Goal: Task Accomplishment & Management: Use online tool/utility

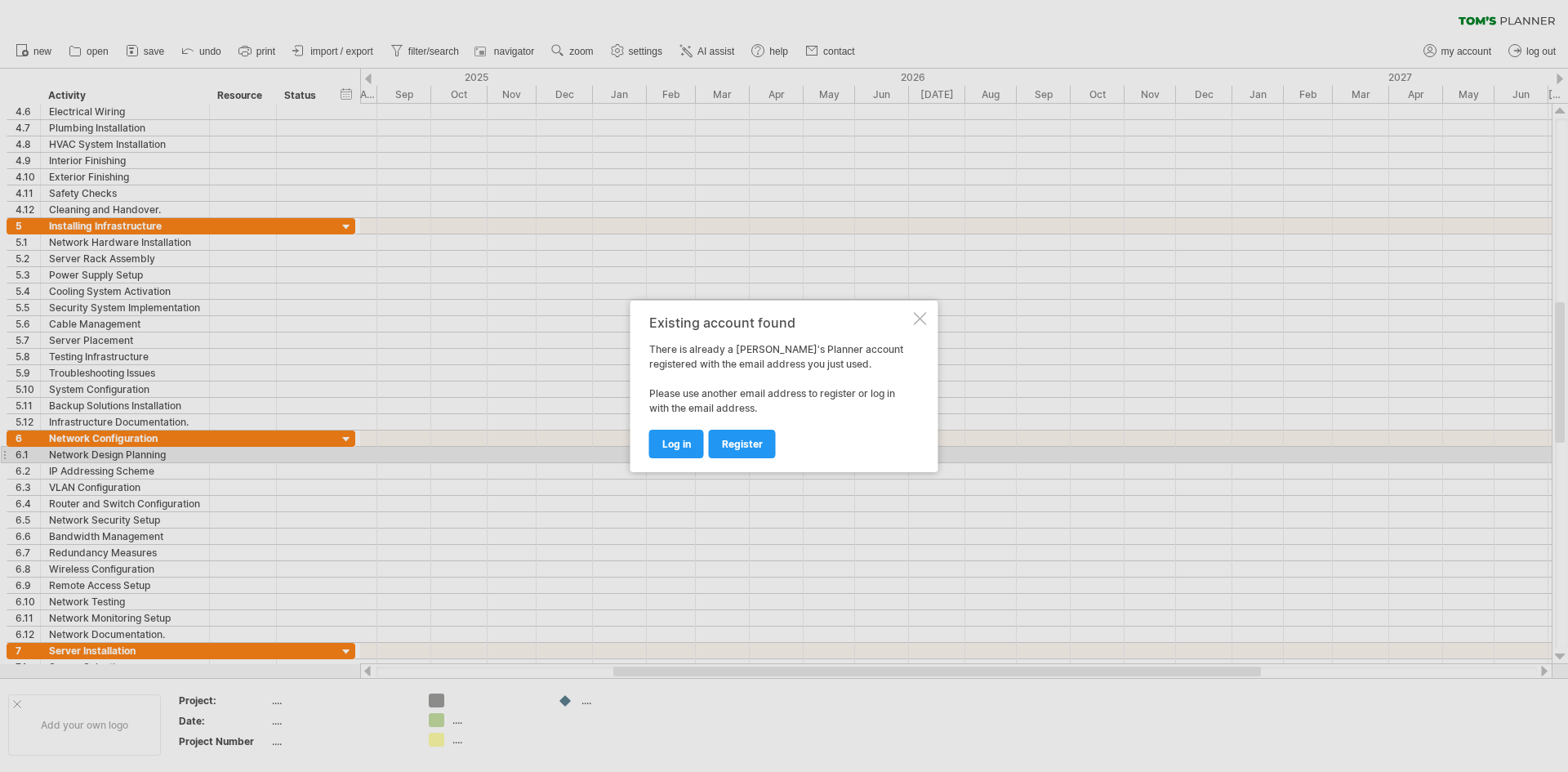
click at [924, 323] on div at bounding box center [921, 319] width 13 height 13
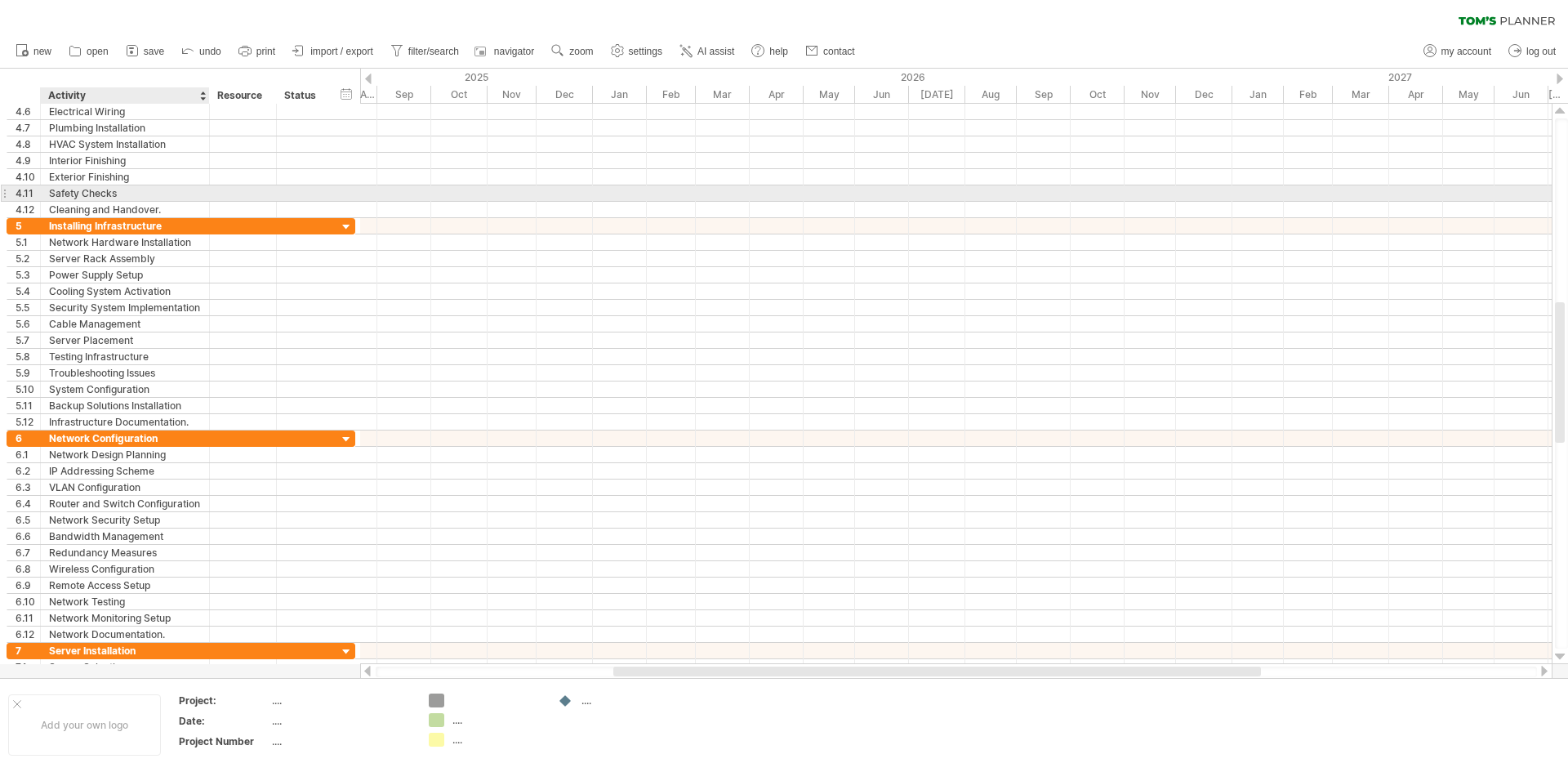
click at [162, 191] on div "Safety Checks" at bounding box center [124, 193] width 152 height 15
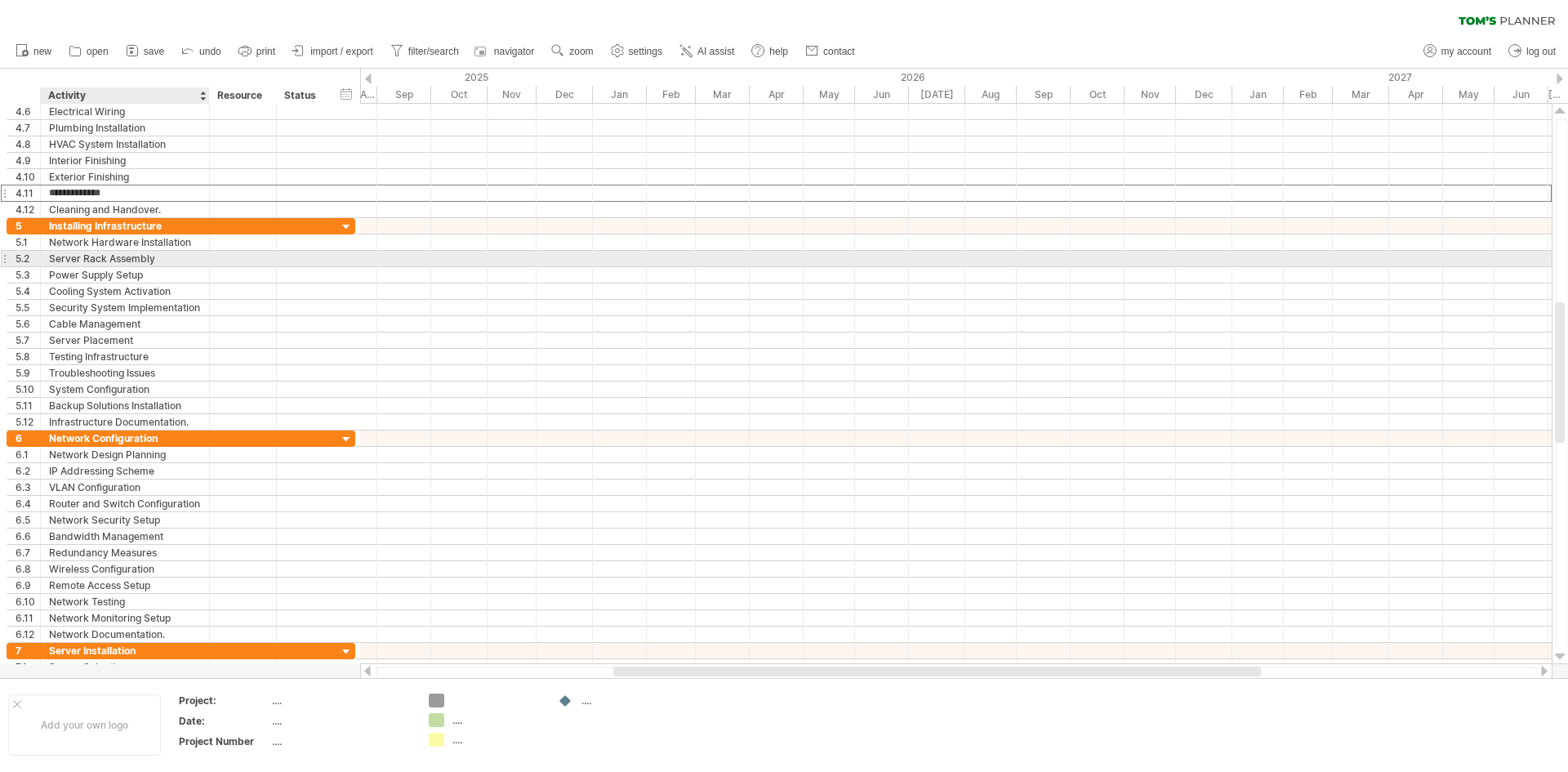
click at [187, 259] on div "Server Rack Assembly" at bounding box center [124, 259] width 152 height 15
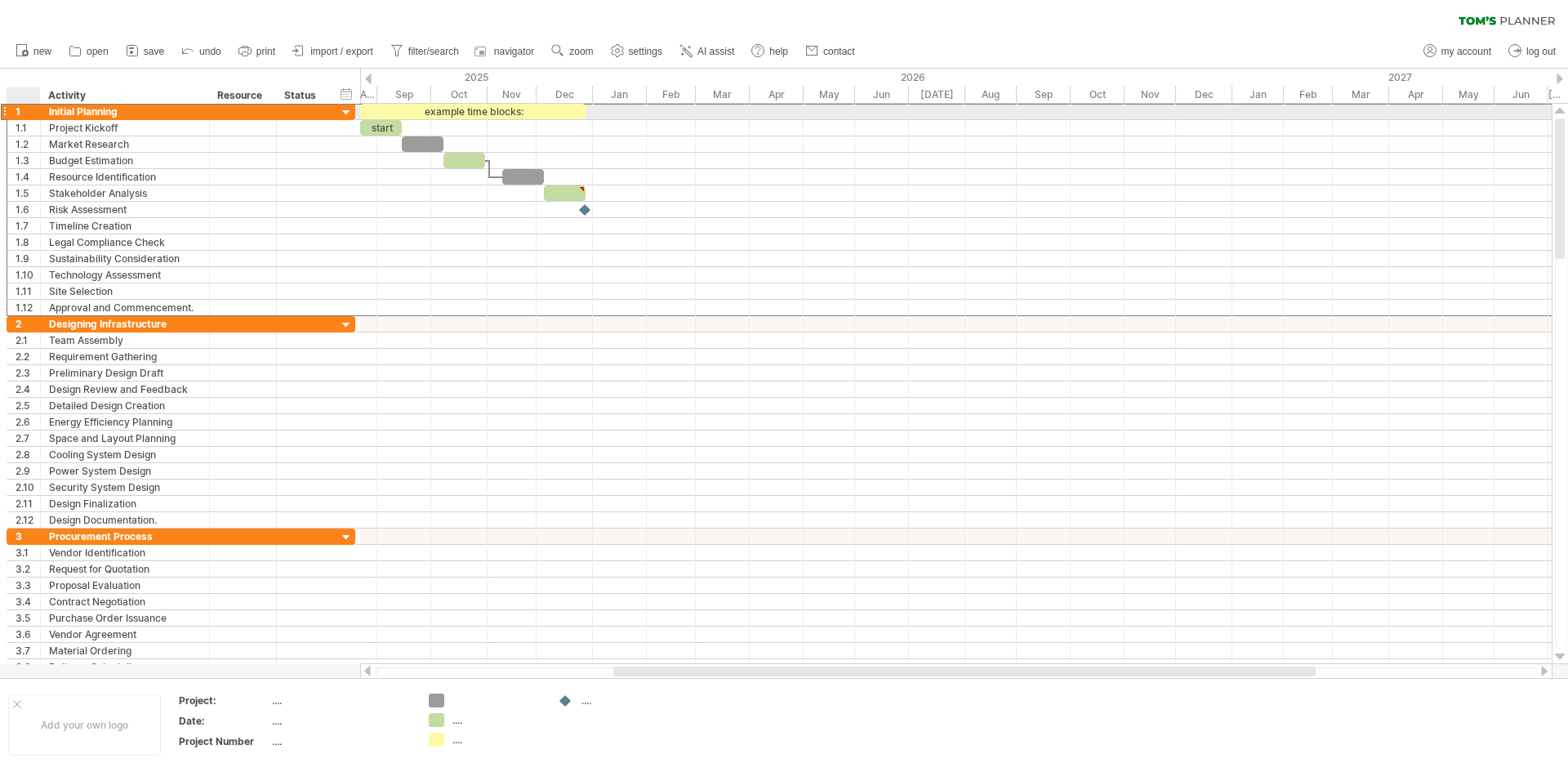
click at [18, 114] on div "1" at bounding box center [28, 111] width 25 height 15
click at [12, 97] on div at bounding box center [23, 95] width 34 height 16
drag, startPoint x: 91, startPoint y: 109, endPoint x: 292, endPoint y: 120, distance: 201.3
click at [484, 113] on div "Trying to reach [DOMAIN_NAME] Connected again... 0% clear filter new 1" at bounding box center [784, 386] width 1568 height 772
click at [154, 119] on div "Initial Planning" at bounding box center [124, 111] width 152 height 15
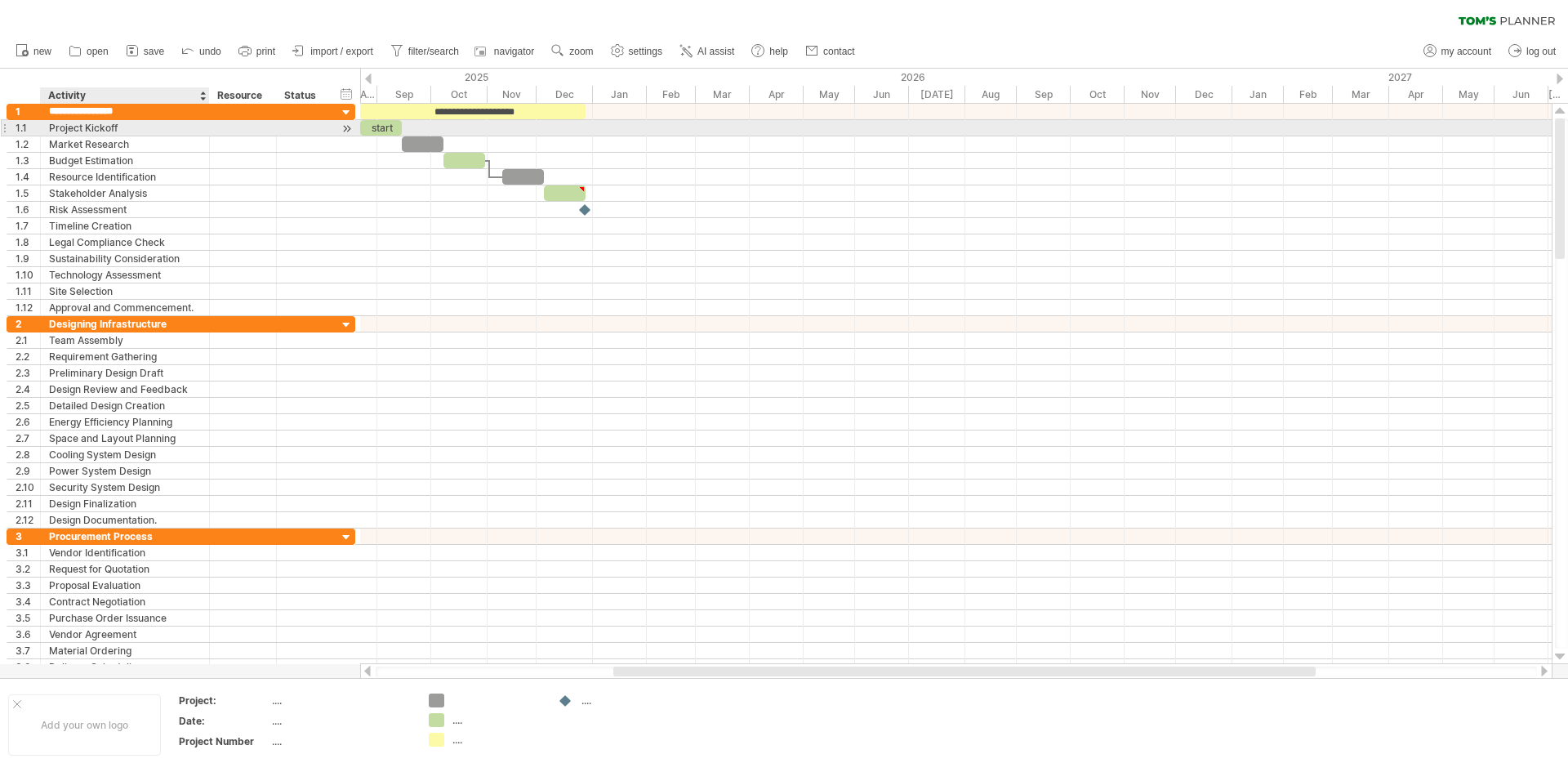
click at [149, 136] on div "**********" at bounding box center [181, 127] width 348 height 16
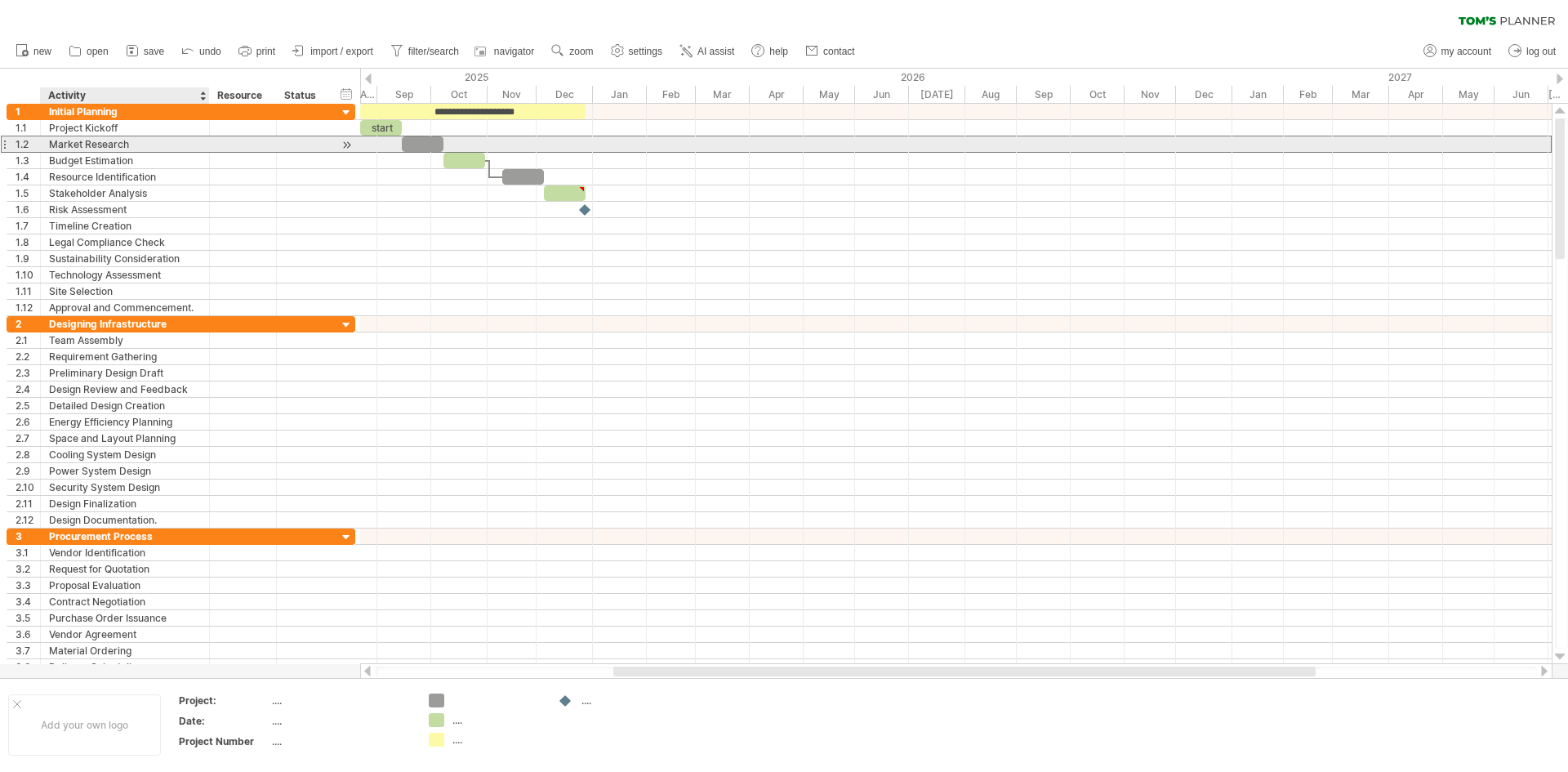
click at [150, 148] on div "Market Research" at bounding box center [124, 145] width 152 height 15
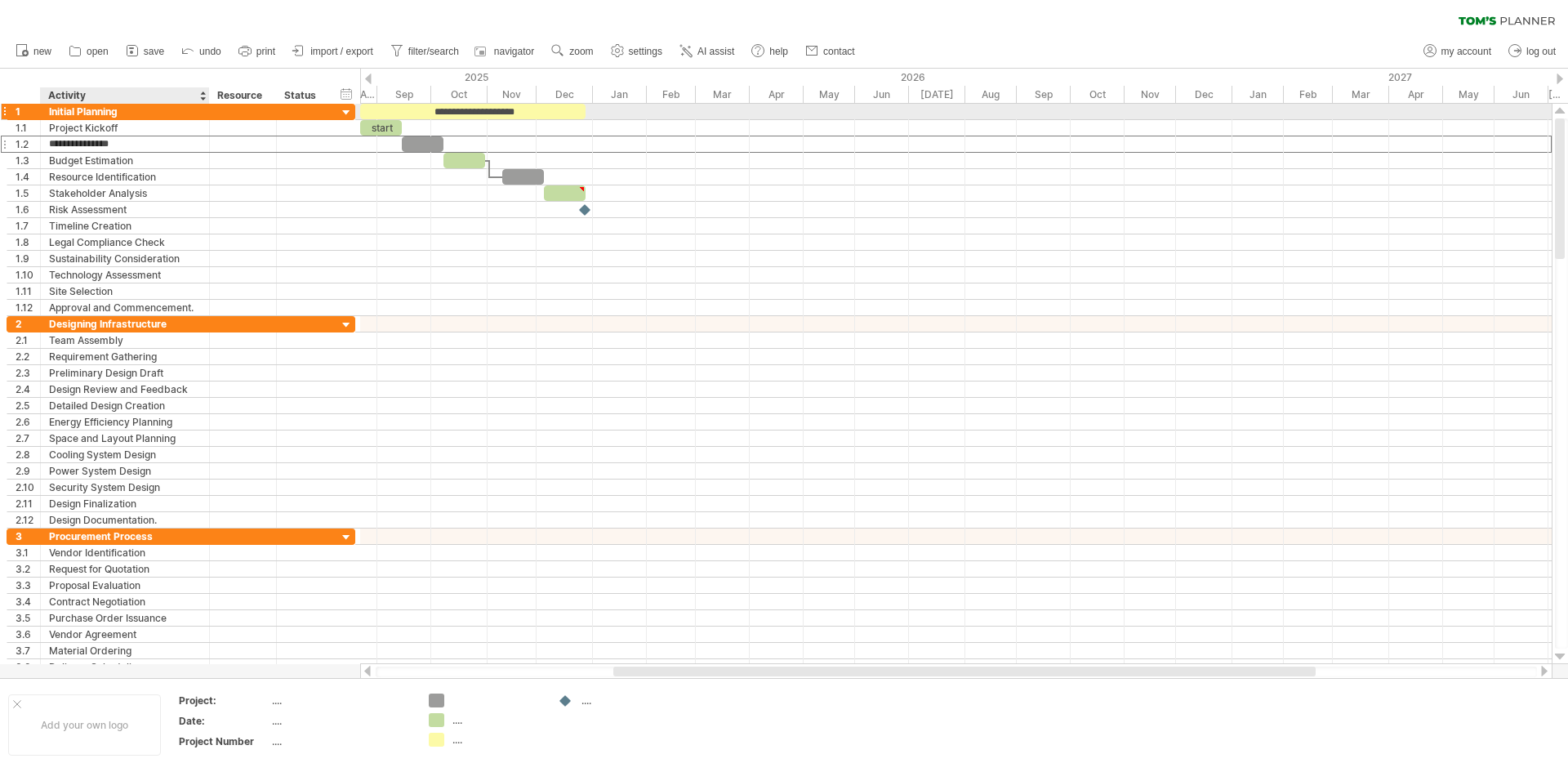
click at [150, 117] on div "Initial Planning" at bounding box center [124, 111] width 152 height 15
click at [147, 53] on span "save" at bounding box center [153, 52] width 20 height 11
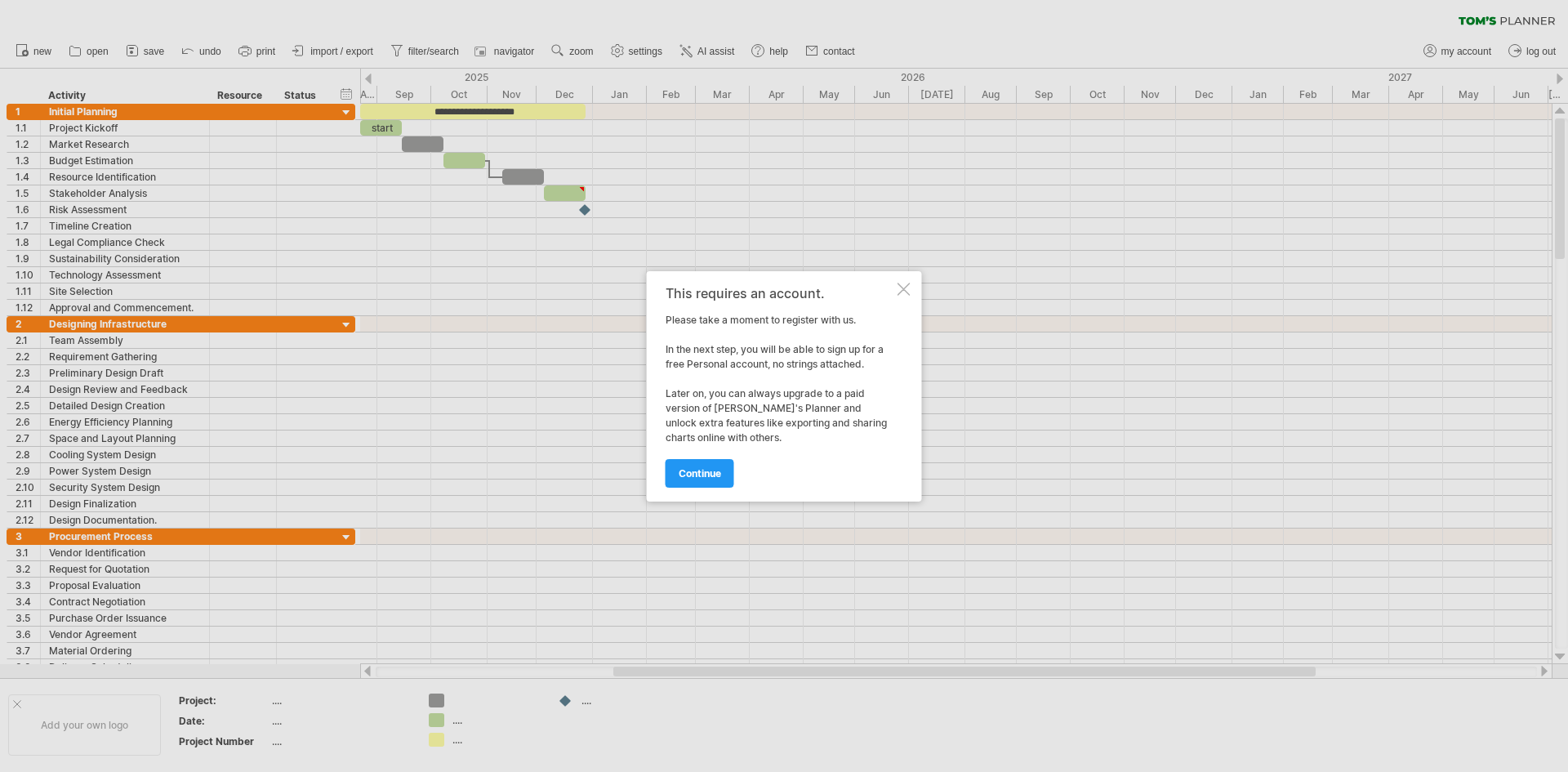
click at [904, 290] on div at bounding box center [905, 289] width 13 height 13
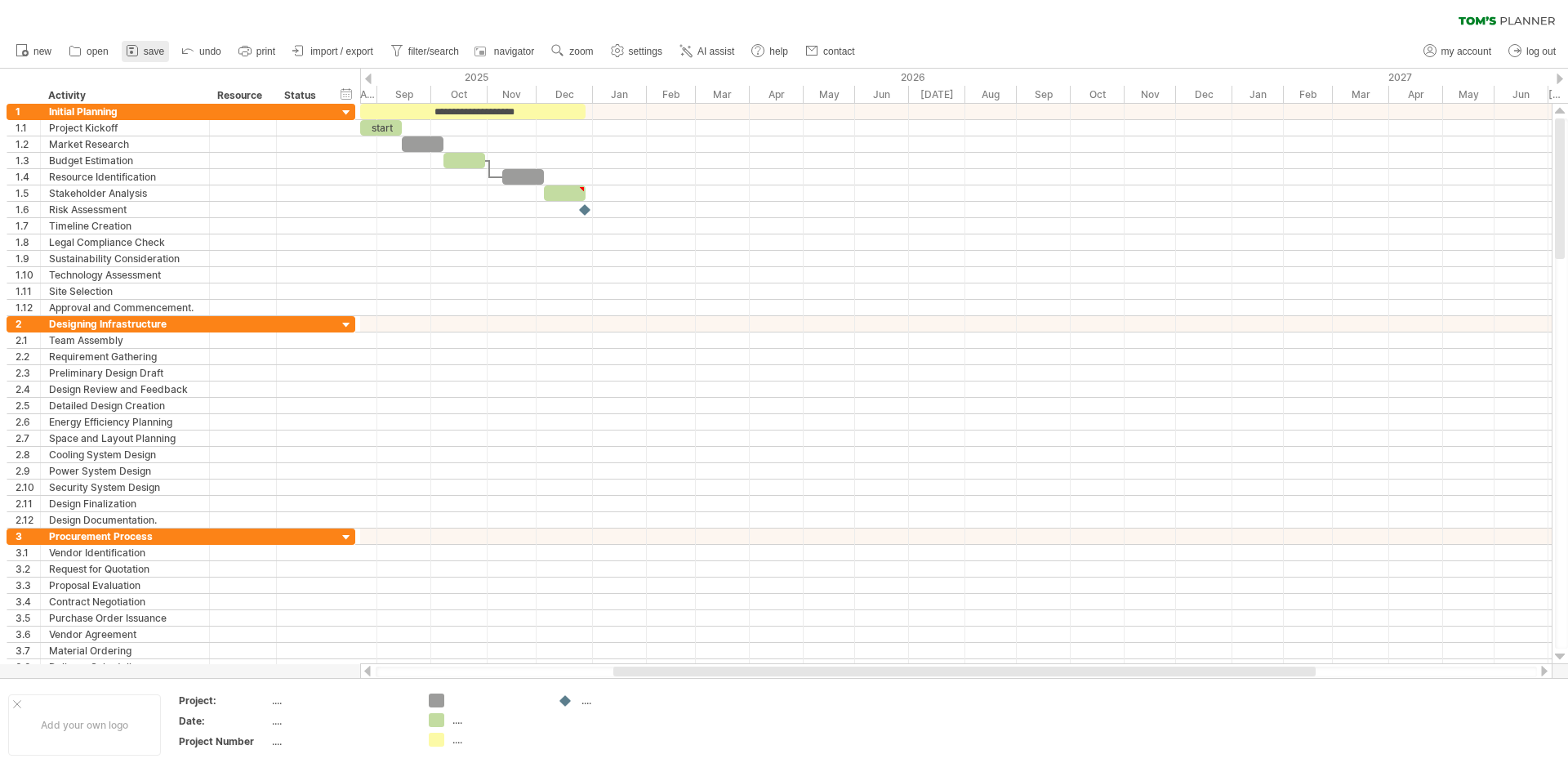
click at [156, 54] on span "save" at bounding box center [153, 52] width 20 height 11
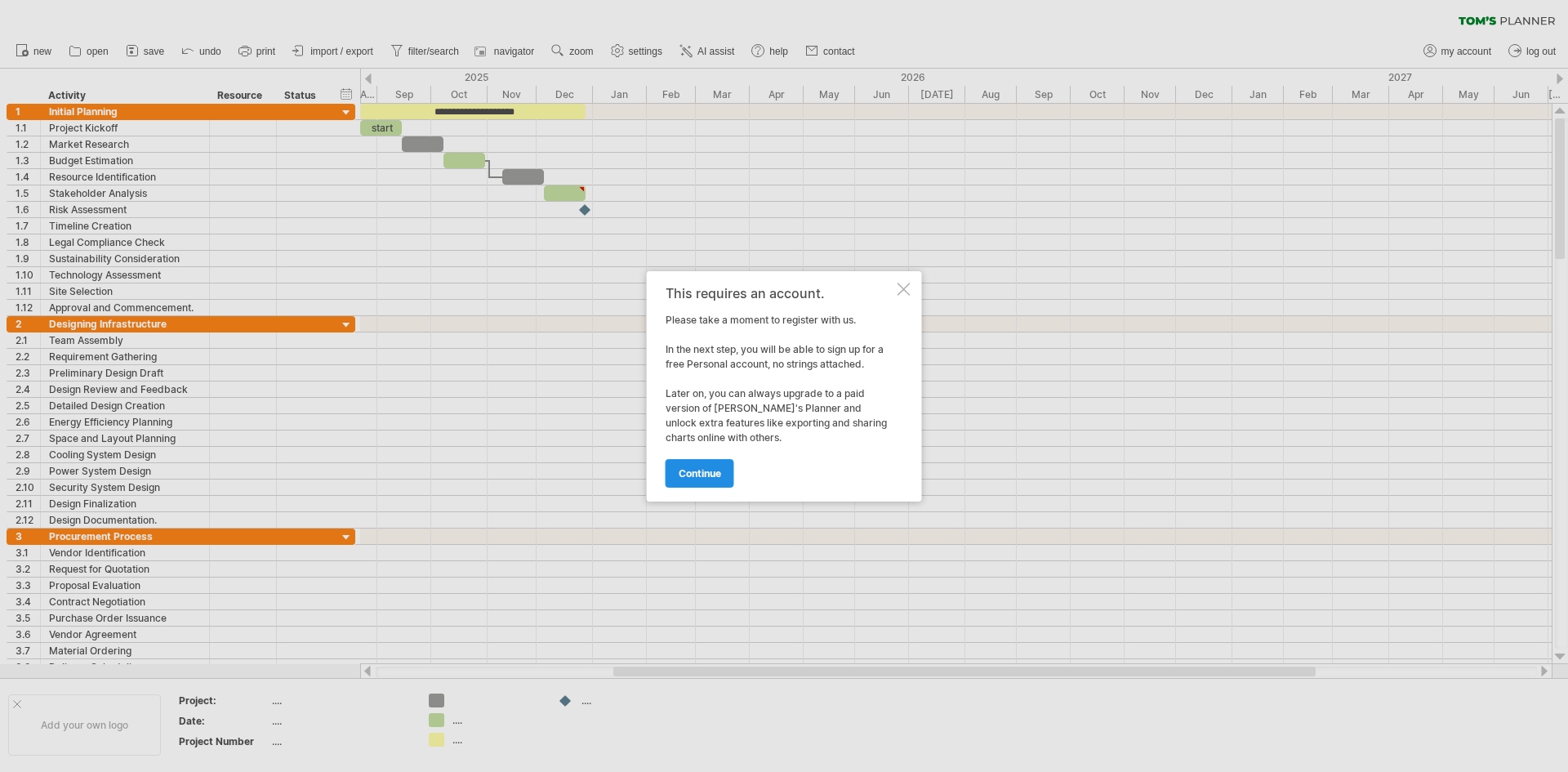
click at [691, 479] on span "continue" at bounding box center [700, 473] width 42 height 12
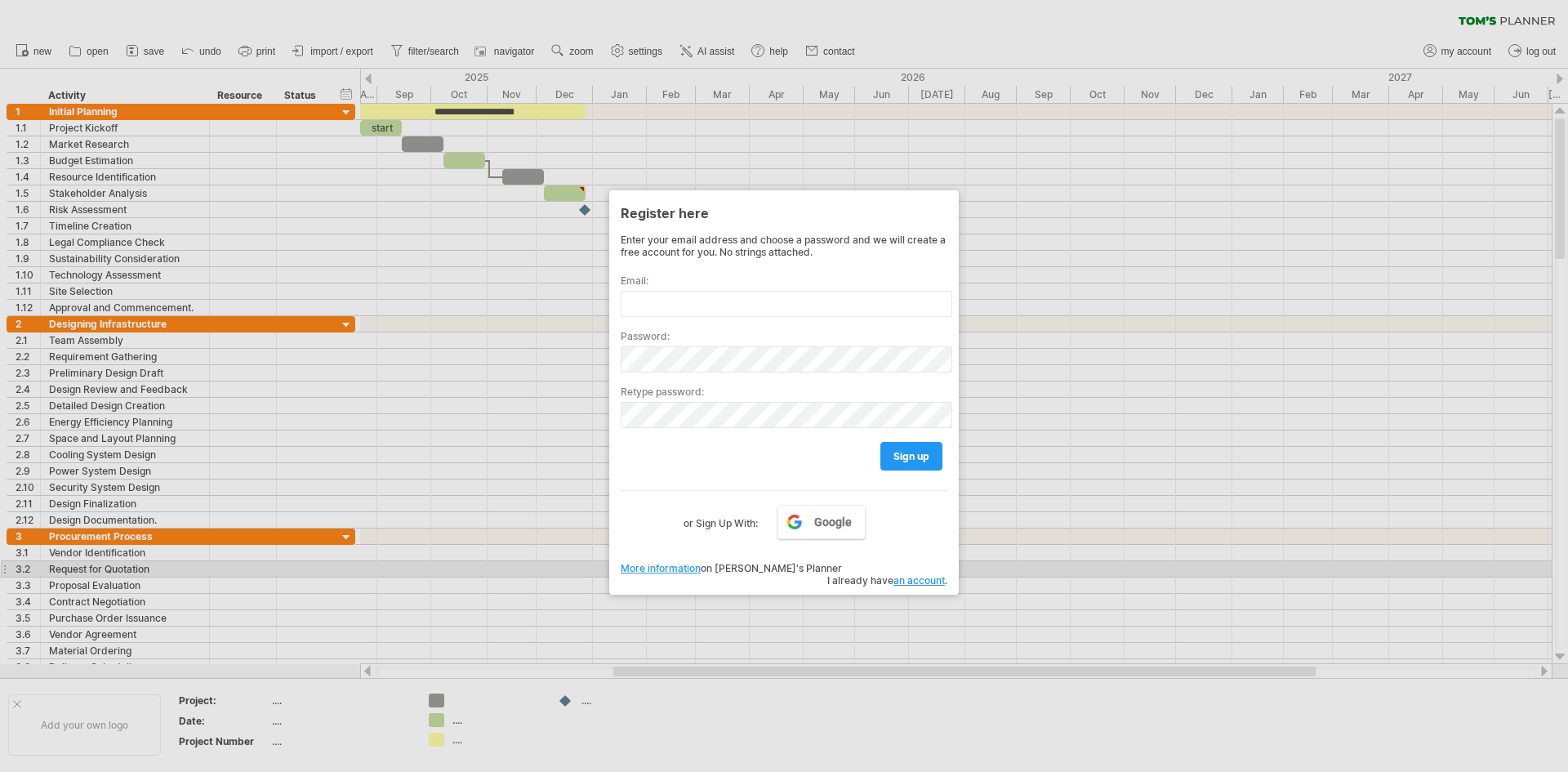
click at [922, 575] on link "an account" at bounding box center [920, 580] width 52 height 12
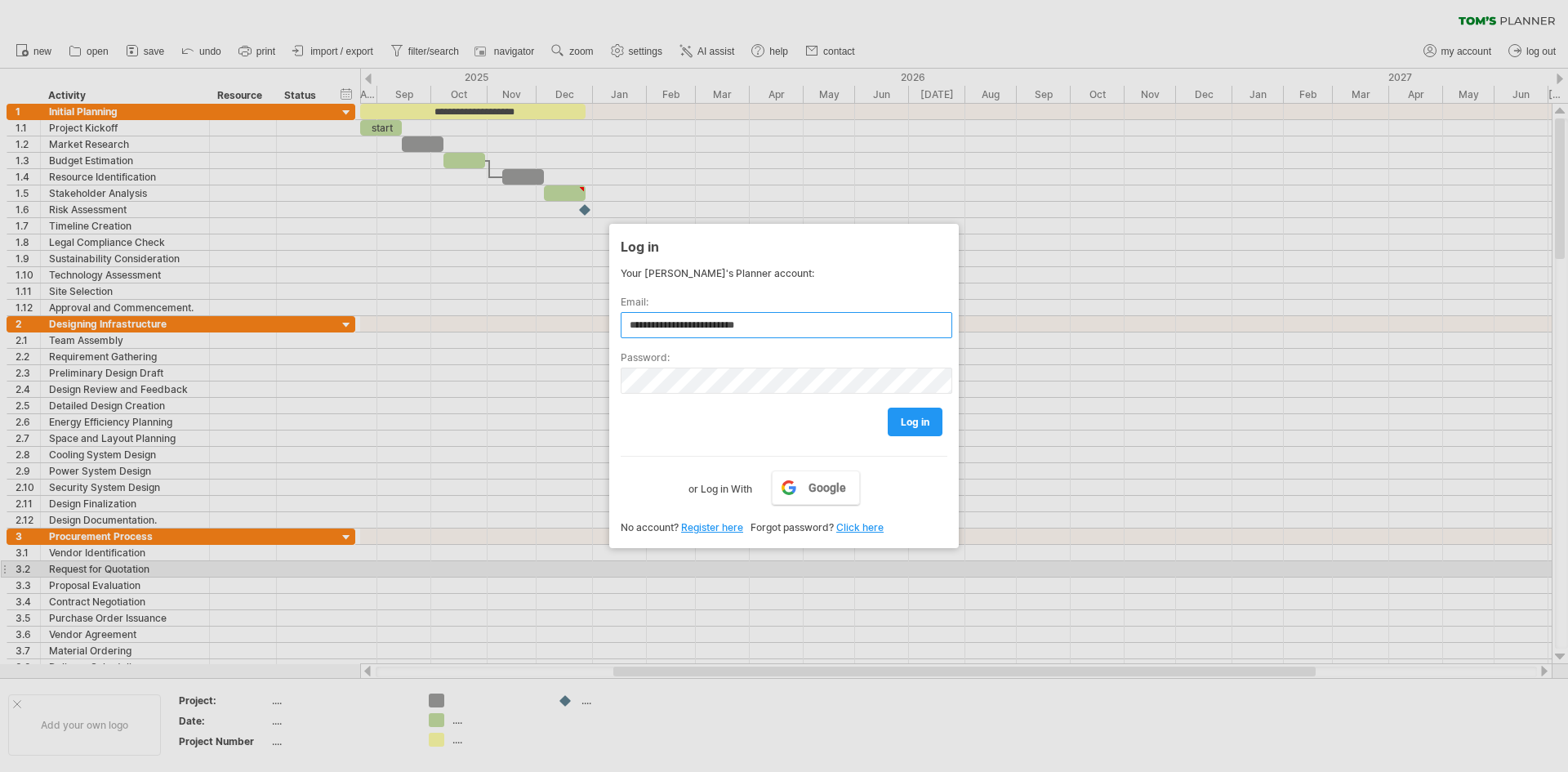
type input "**********"
click at [922, 420] on span "log in" at bounding box center [915, 421] width 29 height 12
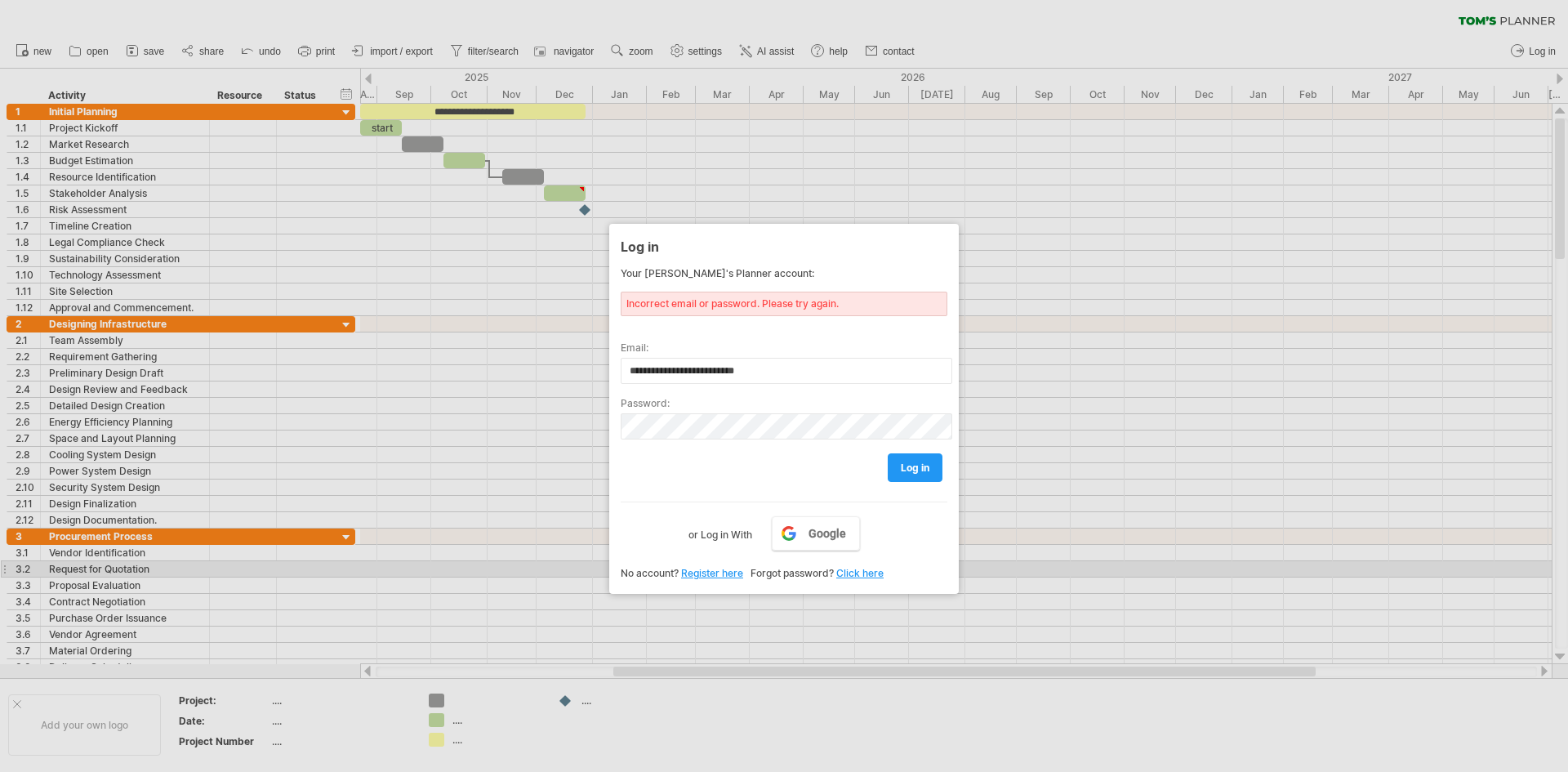
click at [855, 573] on link "Click here" at bounding box center [860, 573] width 47 height 12
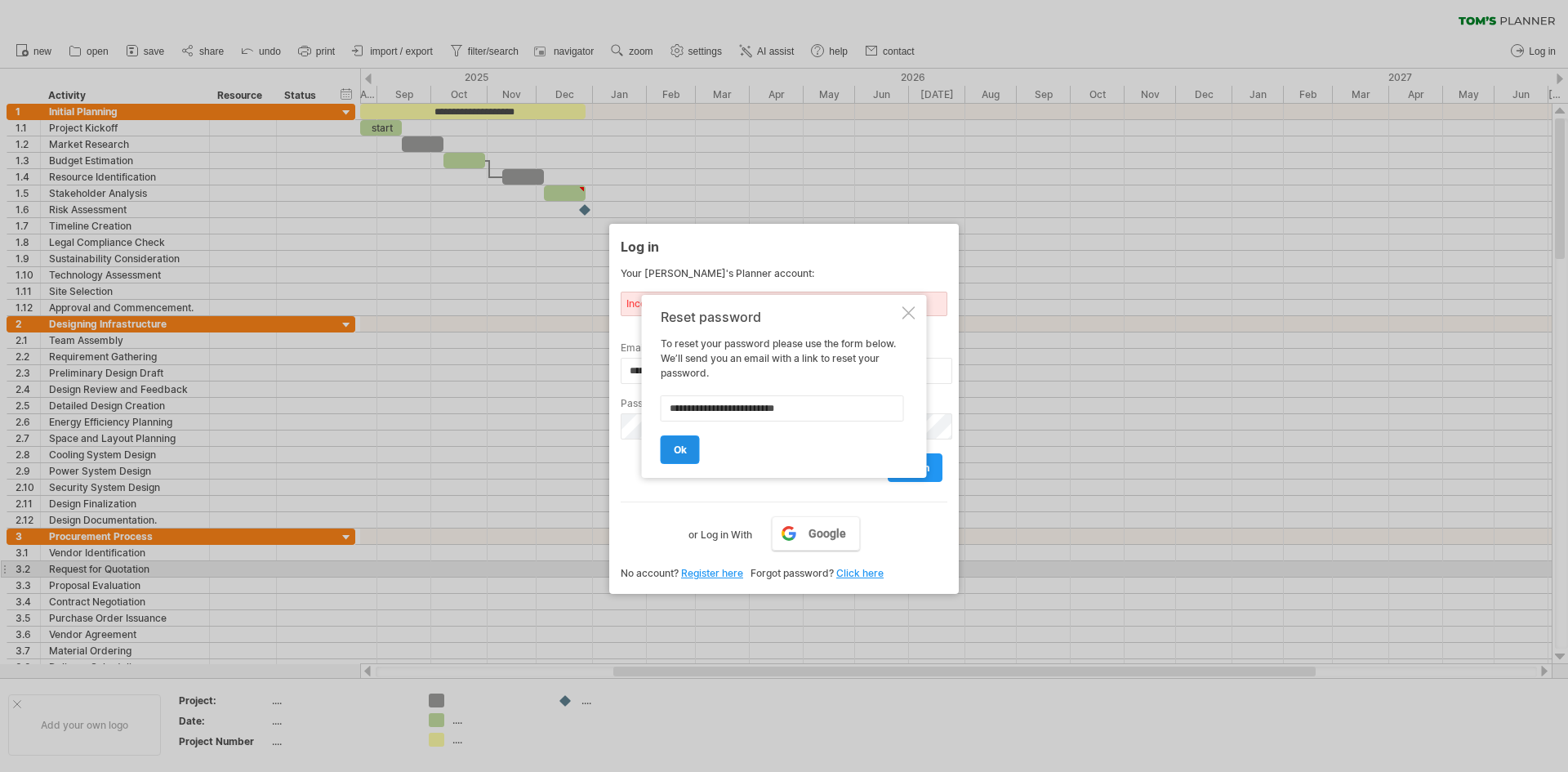
type input "**********"
click at [677, 452] on span "ok" at bounding box center [681, 449] width 13 height 12
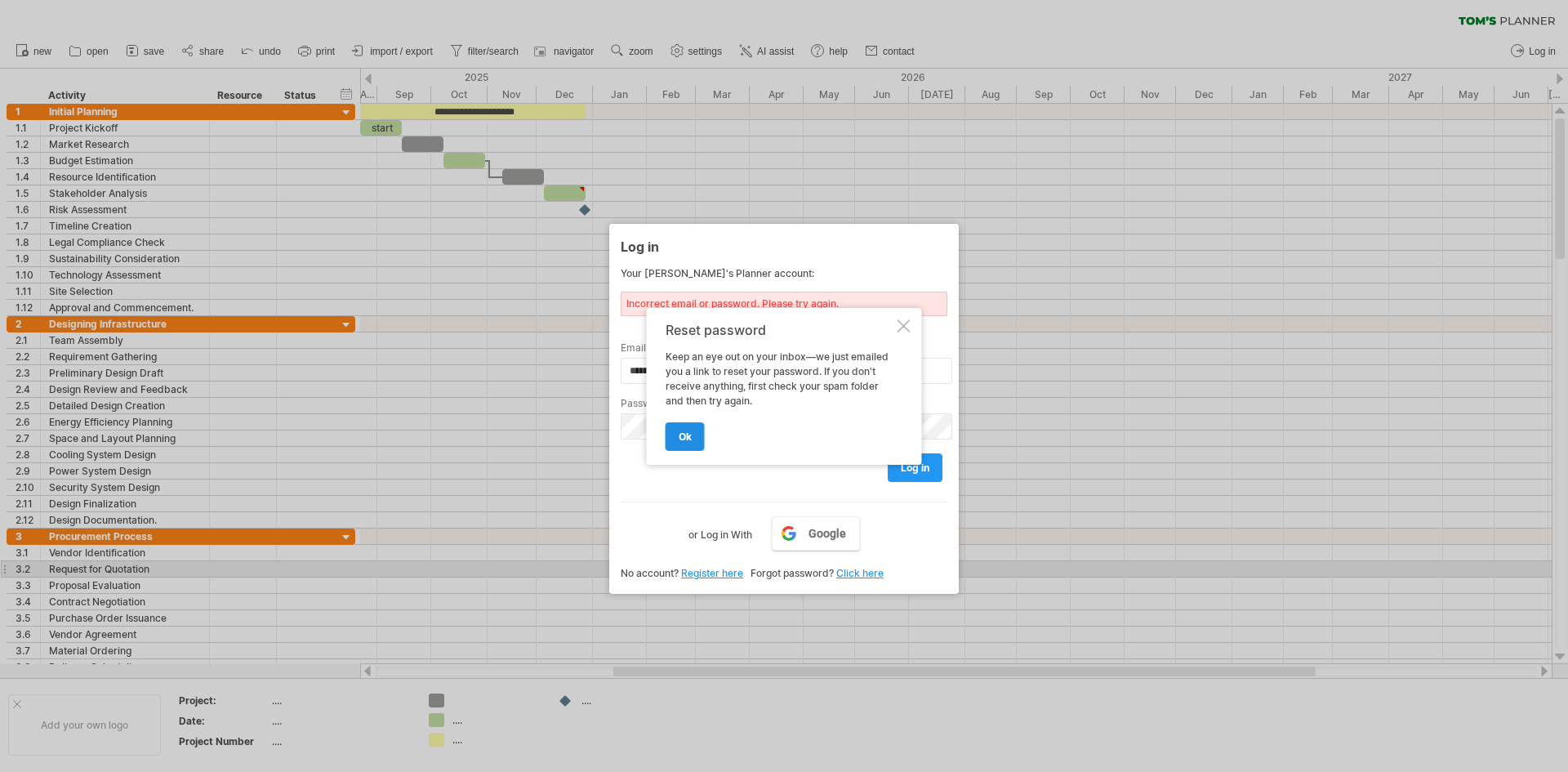
click at [683, 438] on span "ok" at bounding box center [685, 437] width 13 height 12
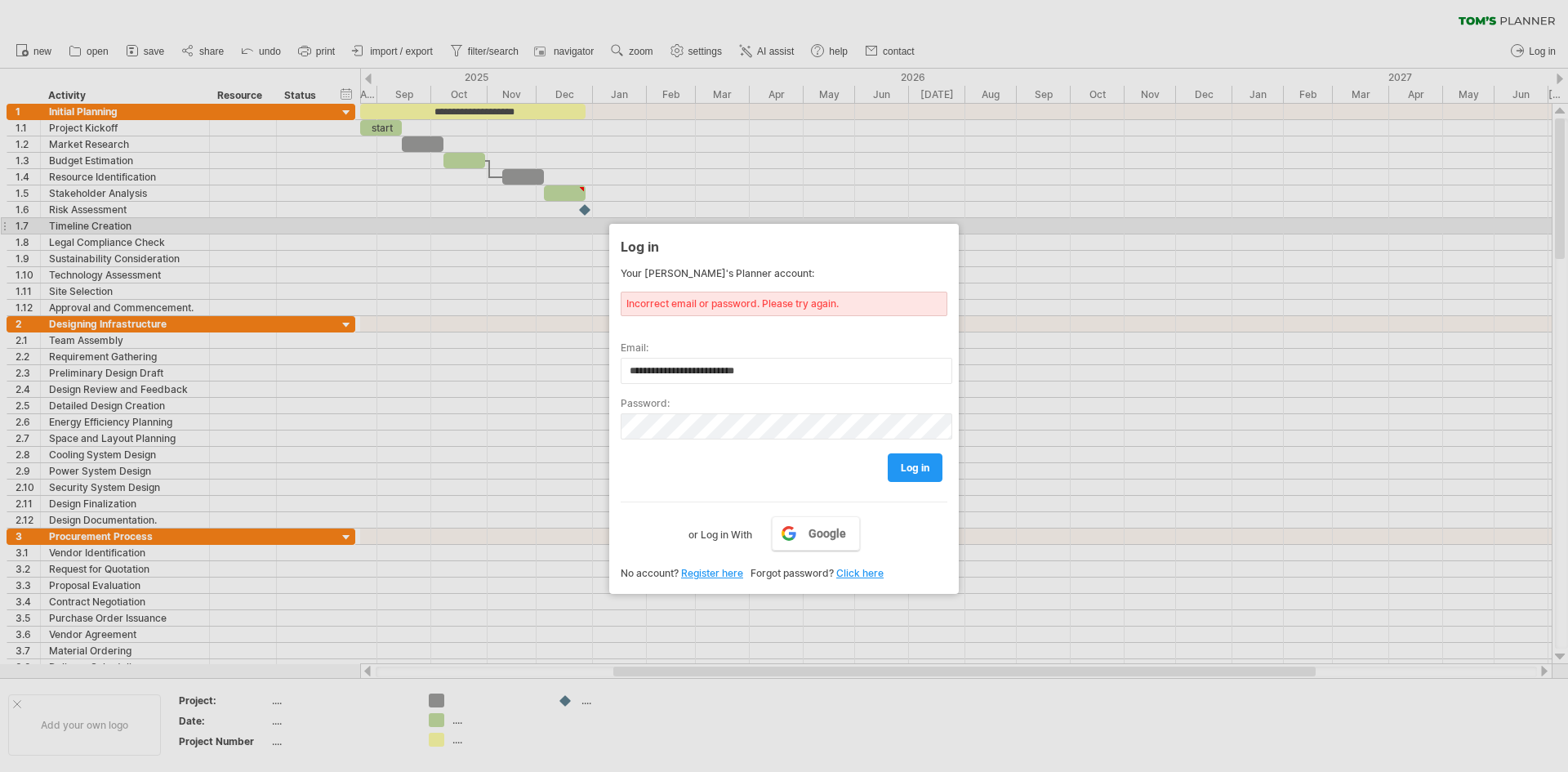
click at [1088, 242] on div at bounding box center [784, 386] width 1568 height 772
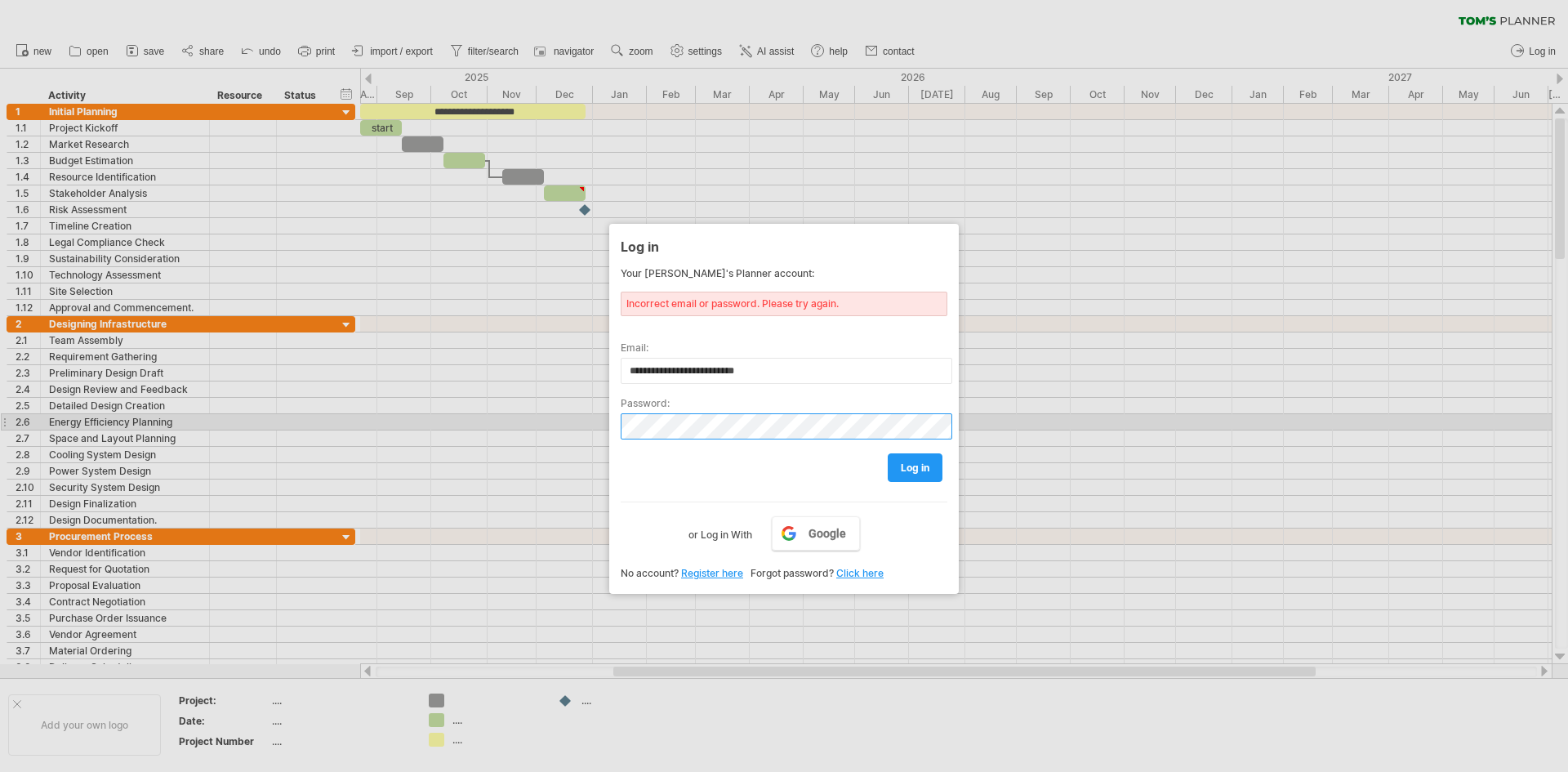
click at [507, 423] on div "Trying to reach [DOMAIN_NAME] Connected again... 0% clear filter new 1" at bounding box center [784, 386] width 1568 height 772
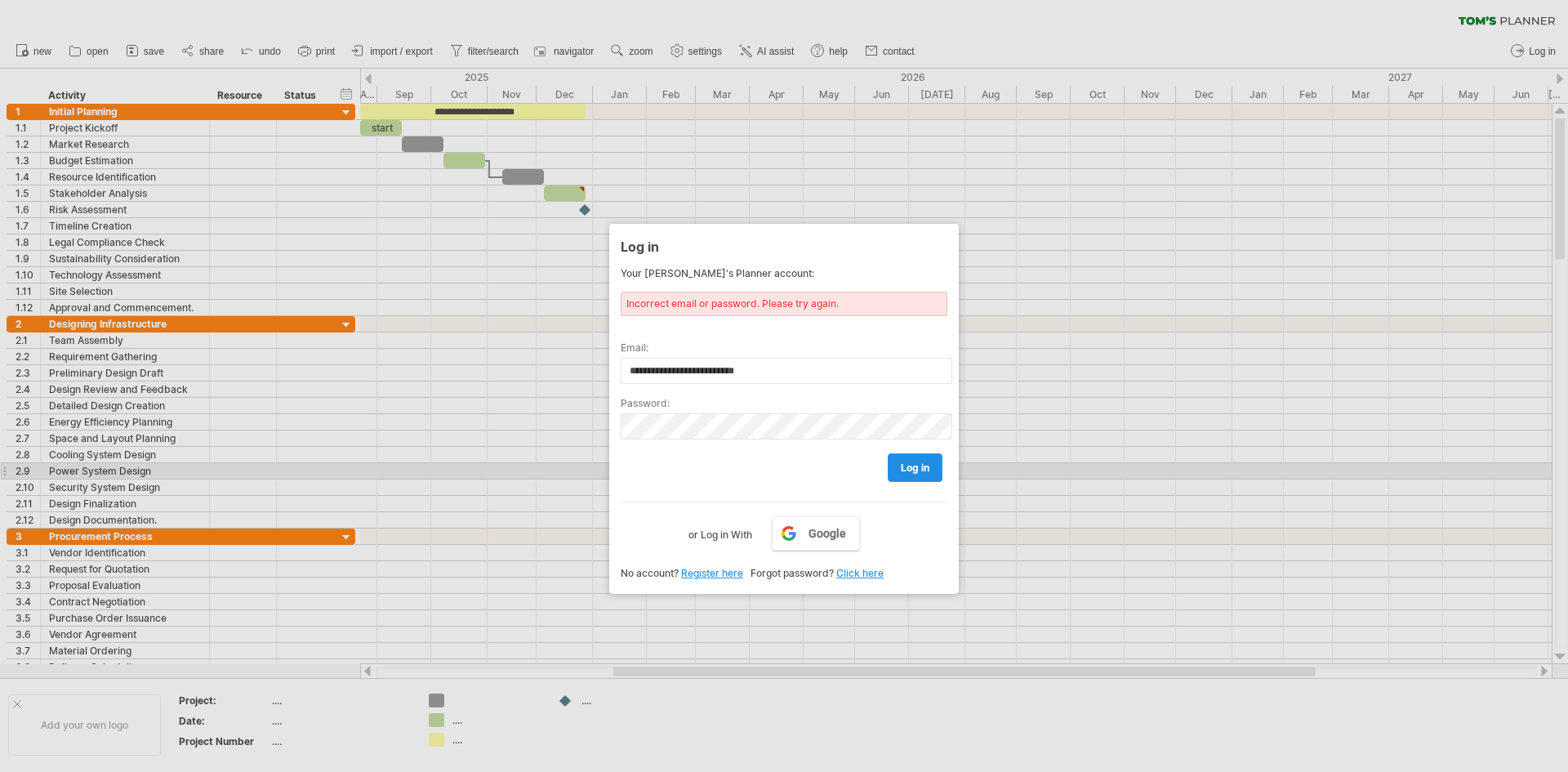
click at [915, 470] on span "log in" at bounding box center [915, 467] width 29 height 12
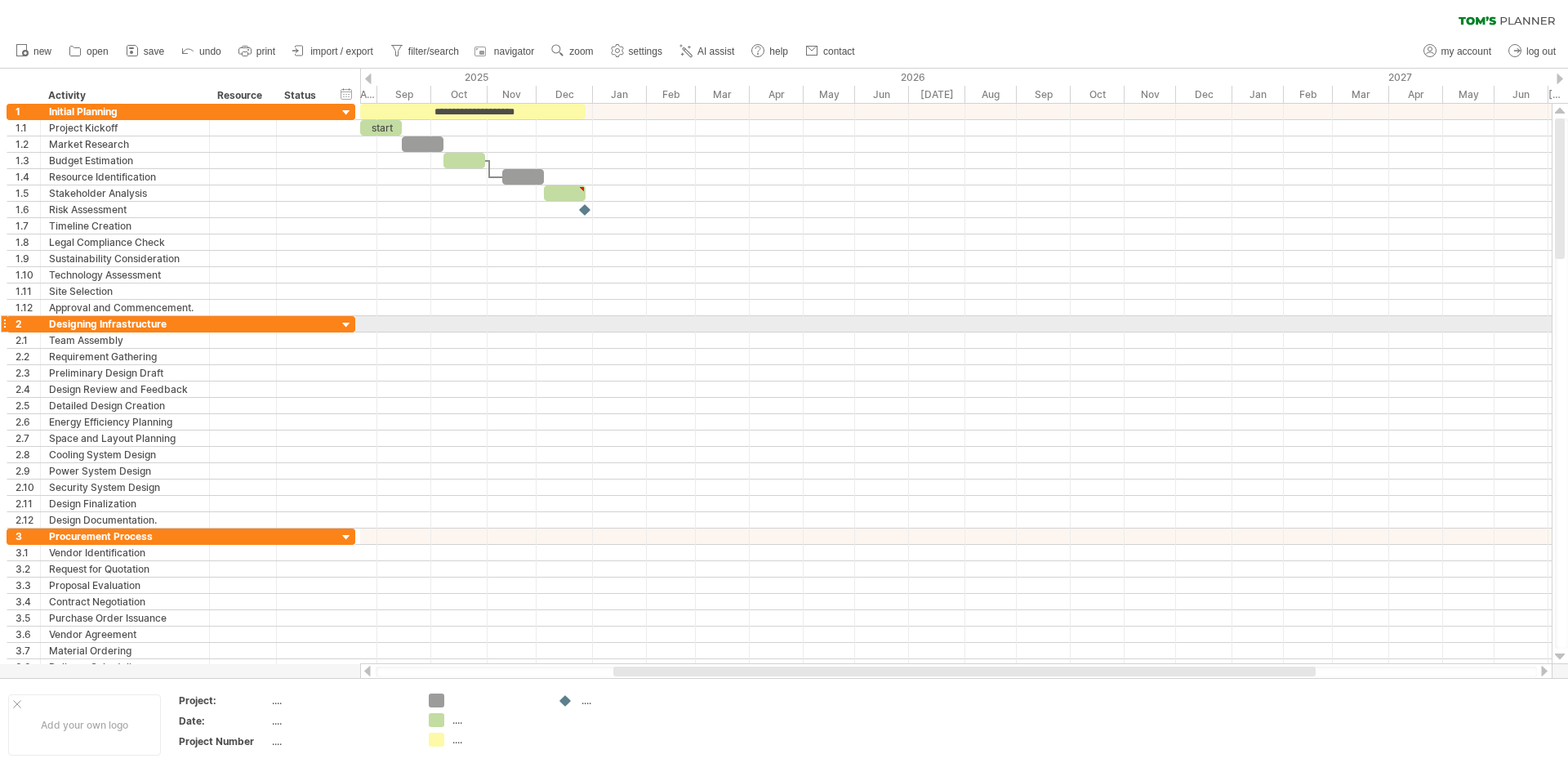
click at [370, 327] on div at bounding box center [955, 324] width 1192 height 16
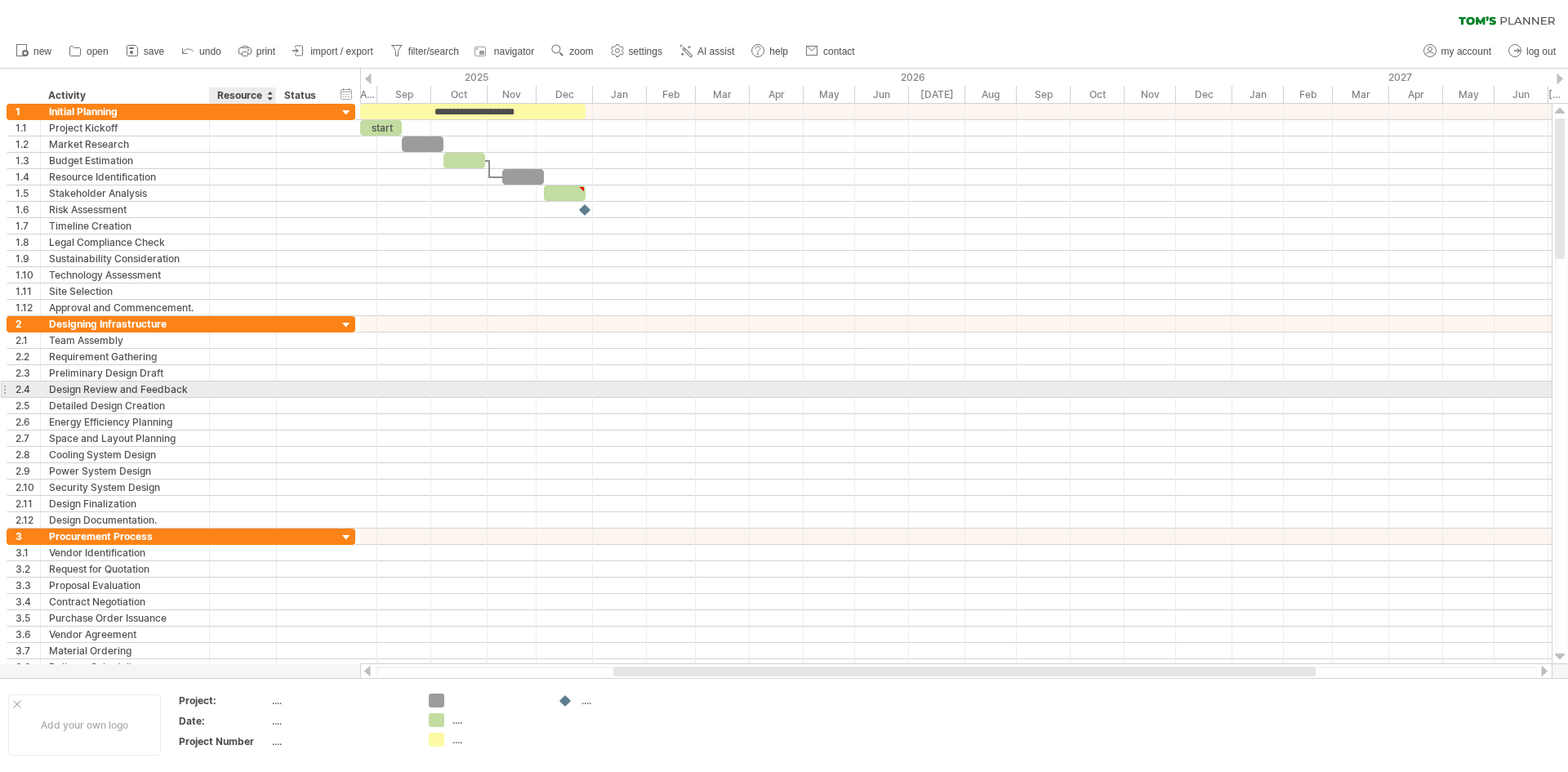
click at [266, 394] on div at bounding box center [243, 389] width 50 height 15
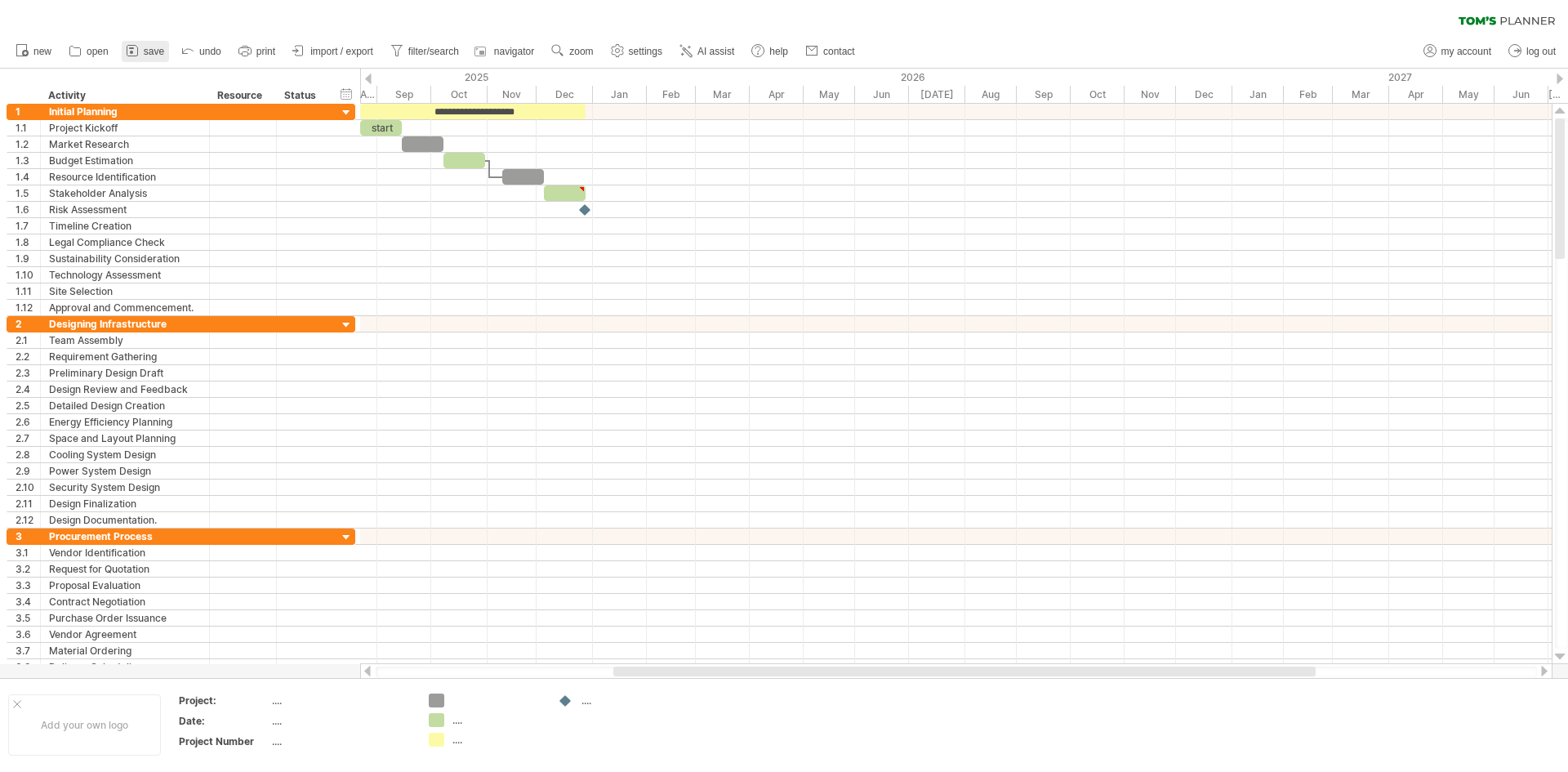
click at [153, 52] on span "save" at bounding box center [153, 52] width 20 height 11
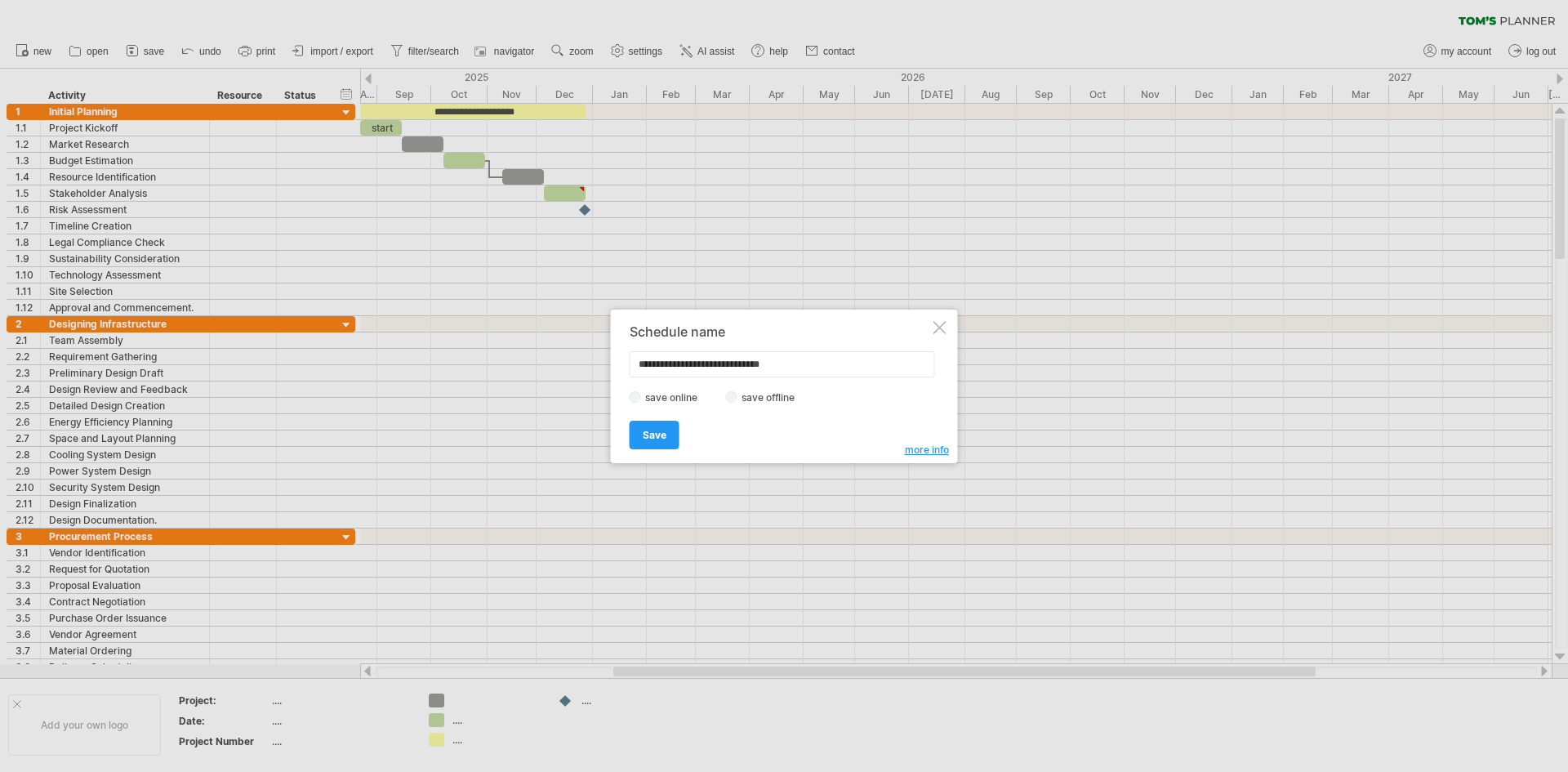
type input "**********"
click at [644, 438] on span "Save" at bounding box center [655, 435] width 24 height 12
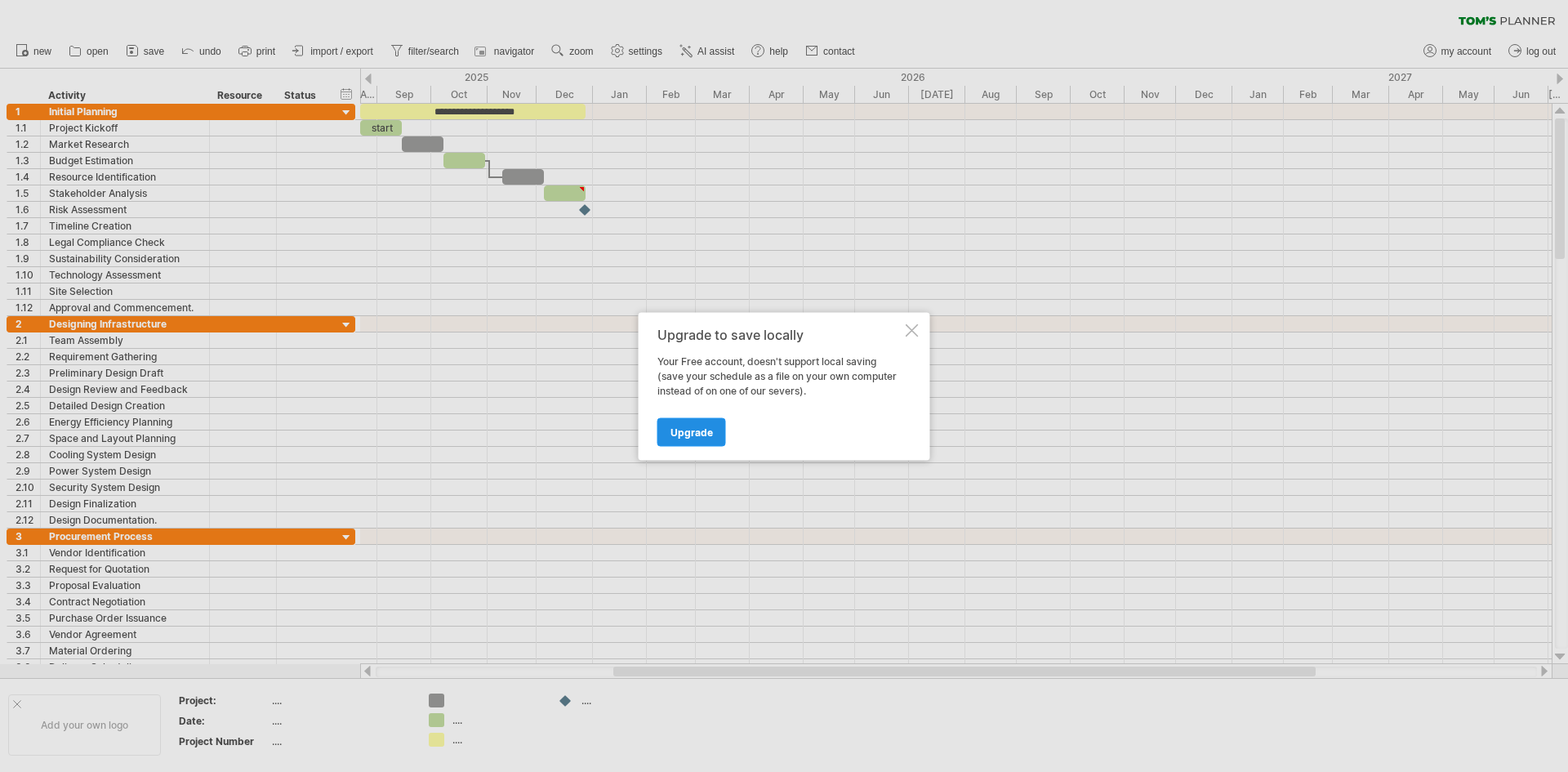
click at [675, 436] on span "Upgrade" at bounding box center [692, 432] width 42 height 12
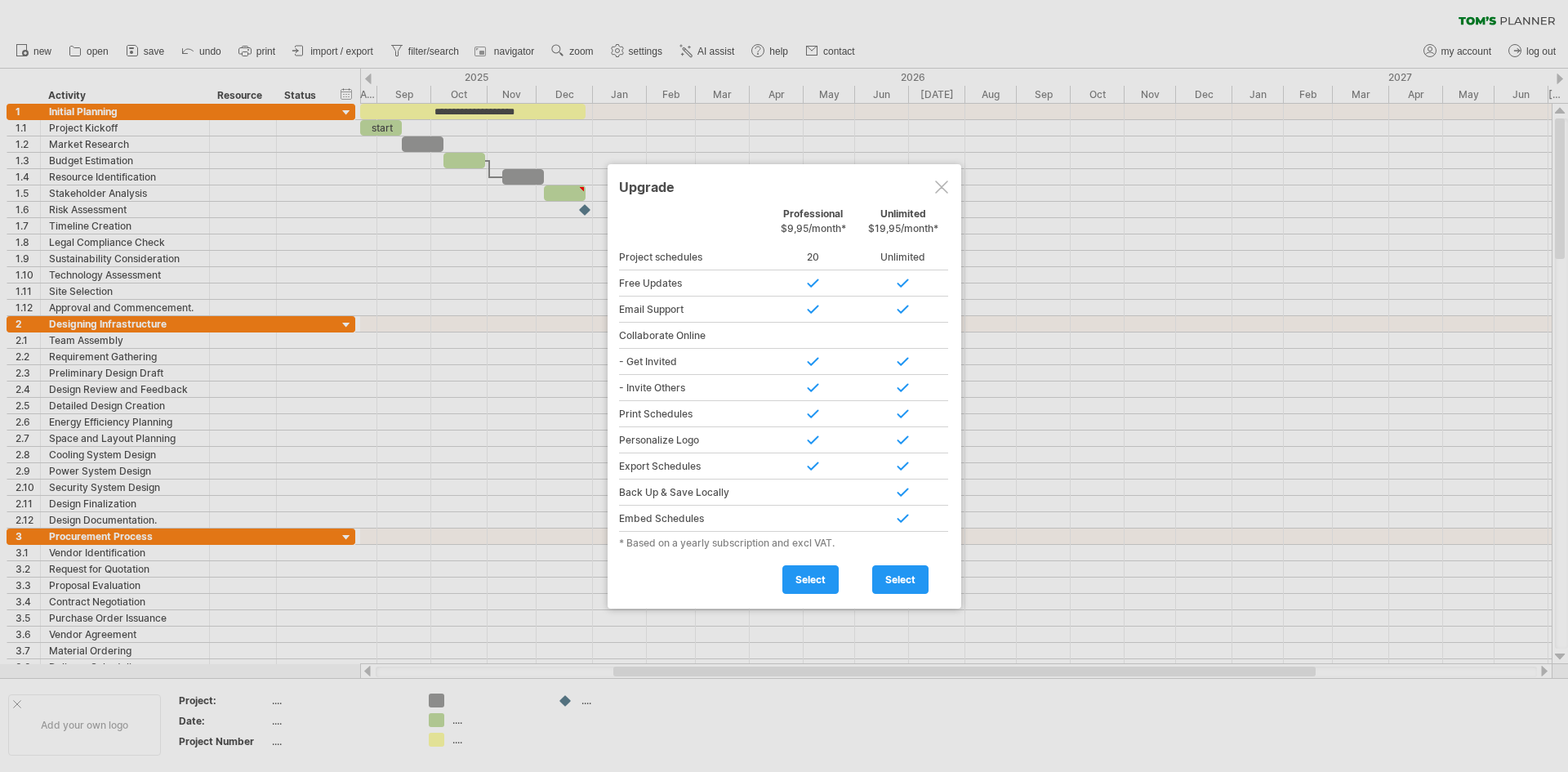
click at [943, 191] on div at bounding box center [942, 188] width 13 height 13
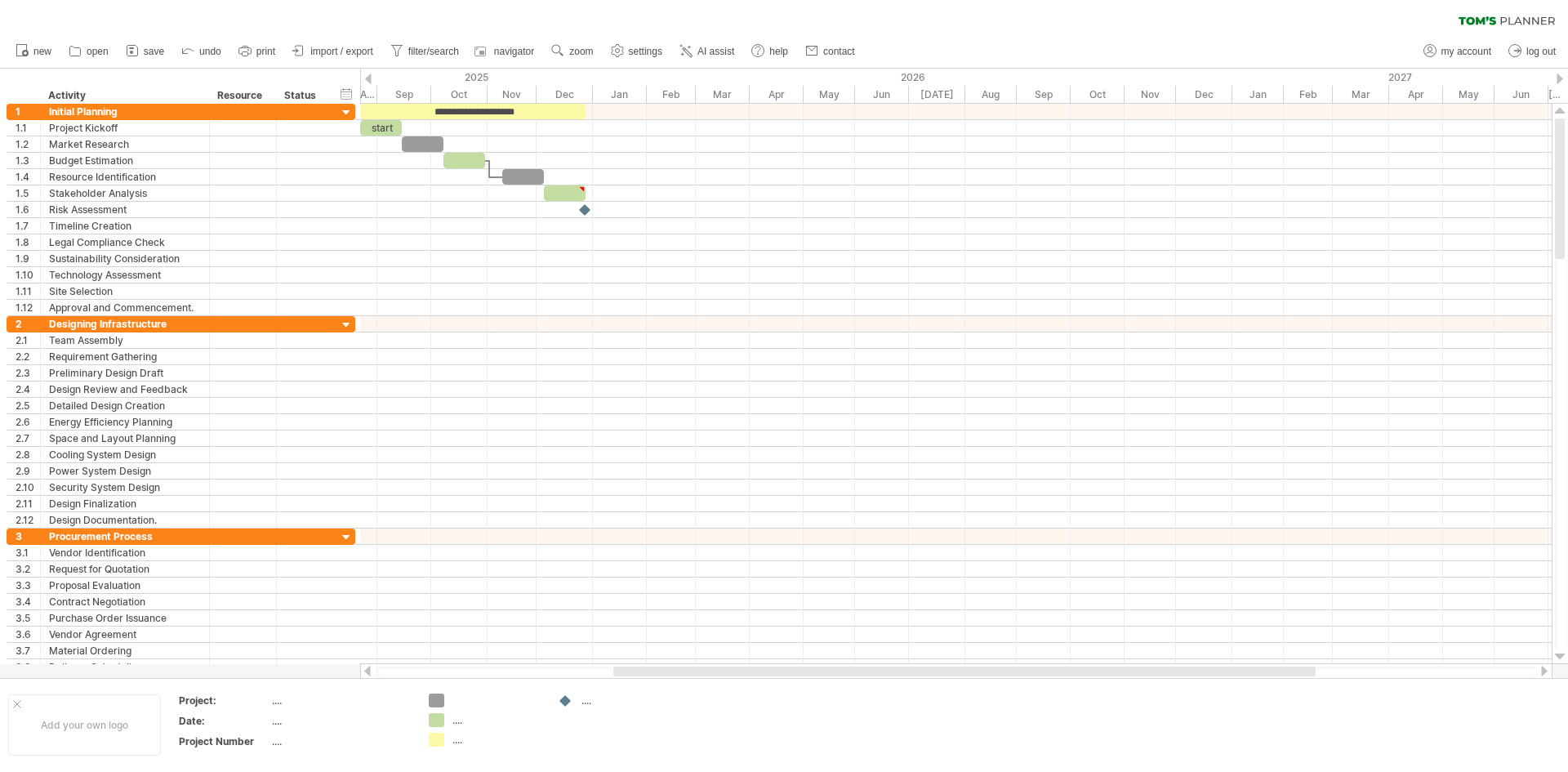
click at [149, 54] on span "save" at bounding box center [153, 52] width 20 height 11
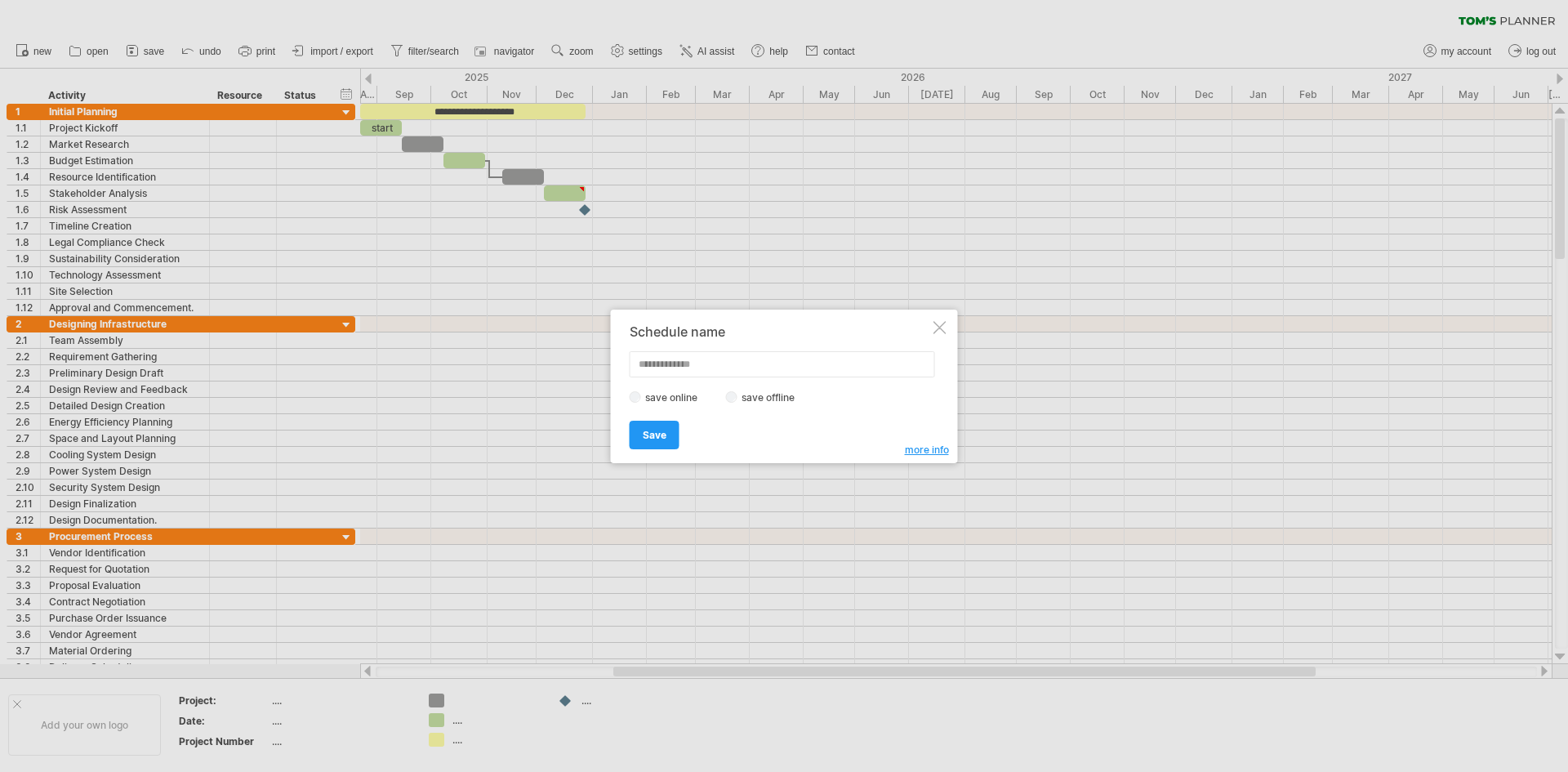
click at [672, 364] on input "text" at bounding box center [782, 364] width 305 height 26
type input "***"
click at [643, 442] on link "Save" at bounding box center [655, 435] width 50 height 29
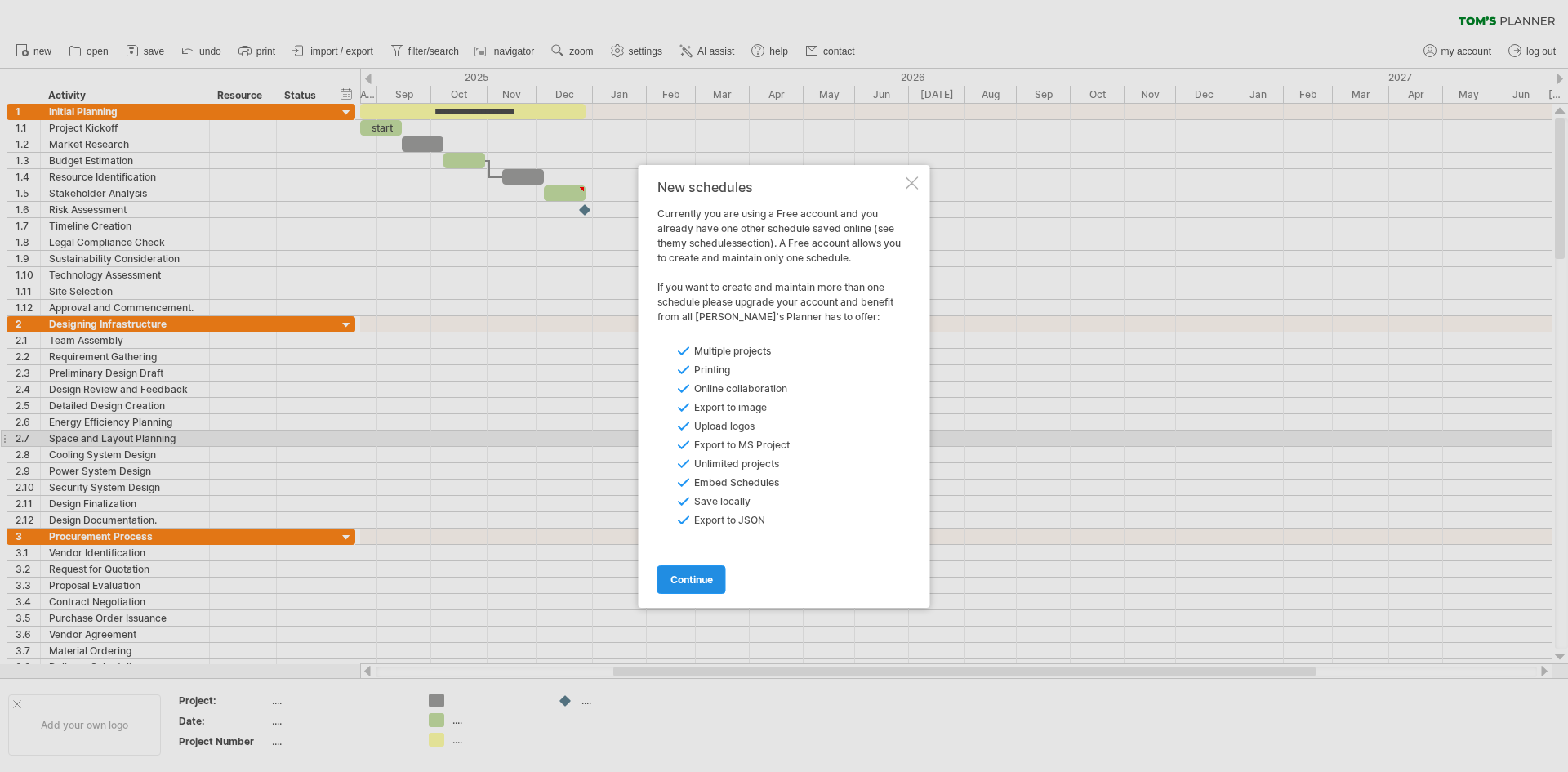
click at [685, 585] on span "continue" at bounding box center [692, 579] width 42 height 12
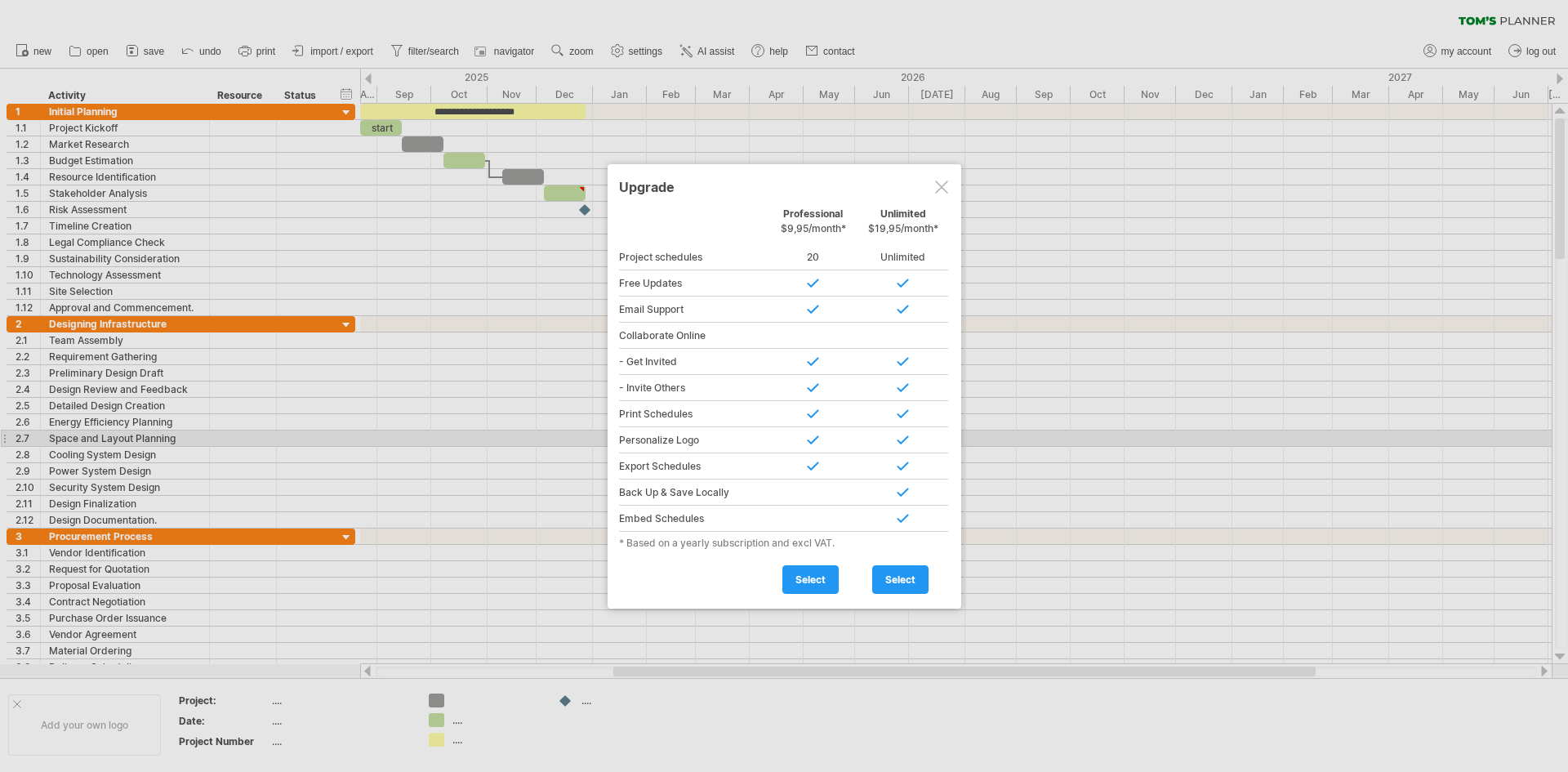
click at [359, 512] on div at bounding box center [784, 386] width 1568 height 772
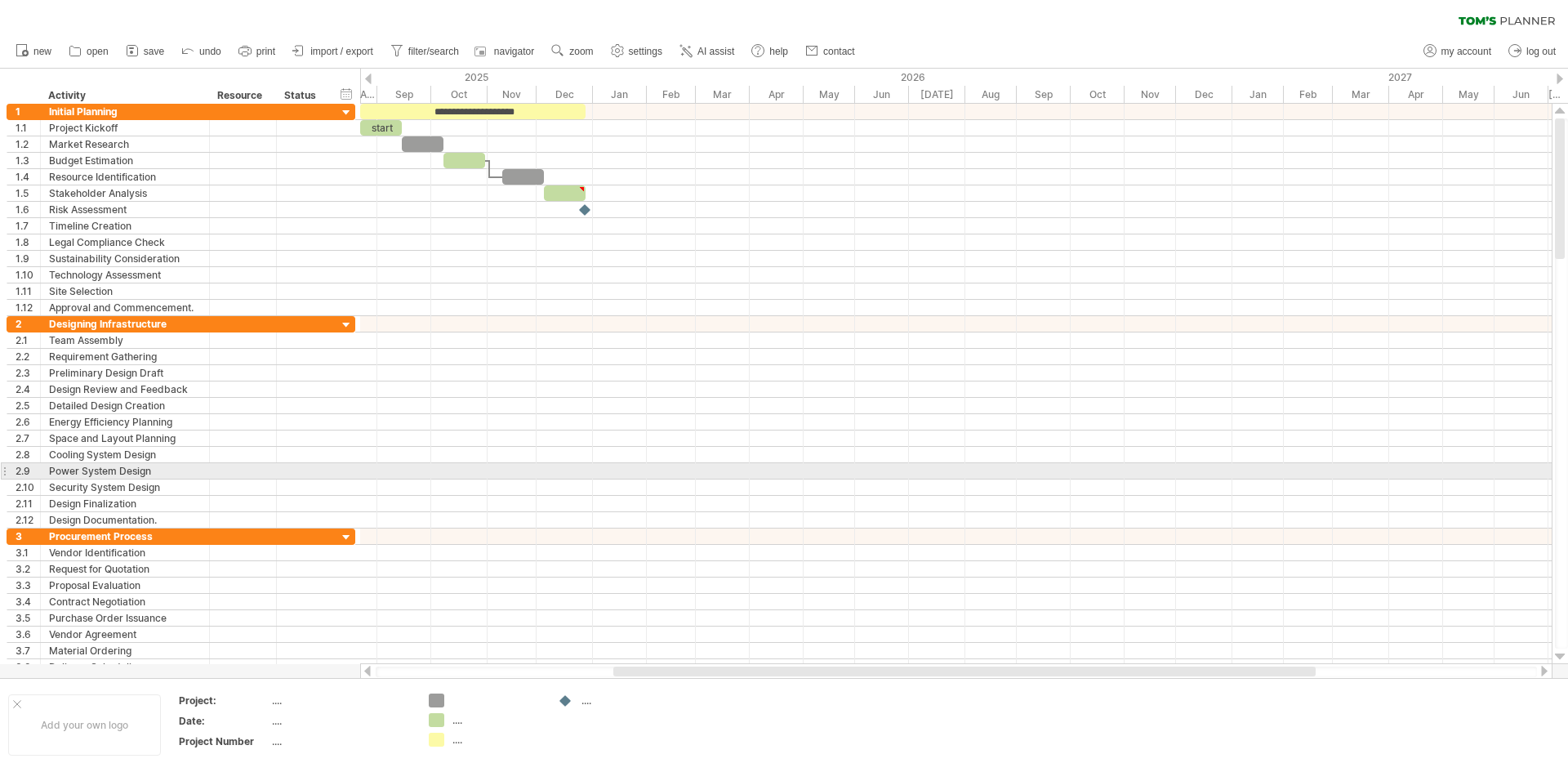
click at [667, 444] on div at bounding box center [955, 439] width 1192 height 16
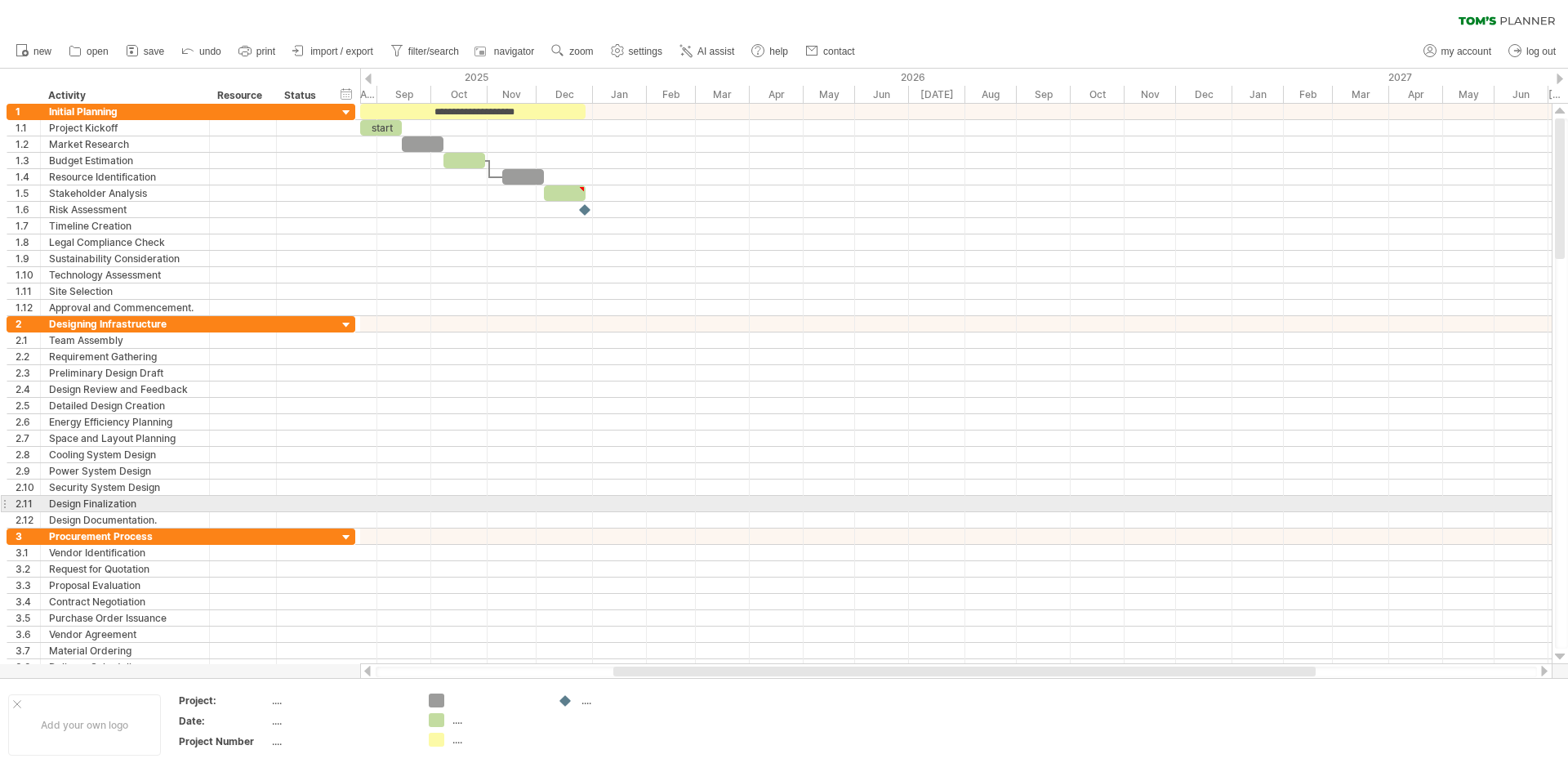
click at [470, 504] on div at bounding box center [955, 504] width 1192 height 16
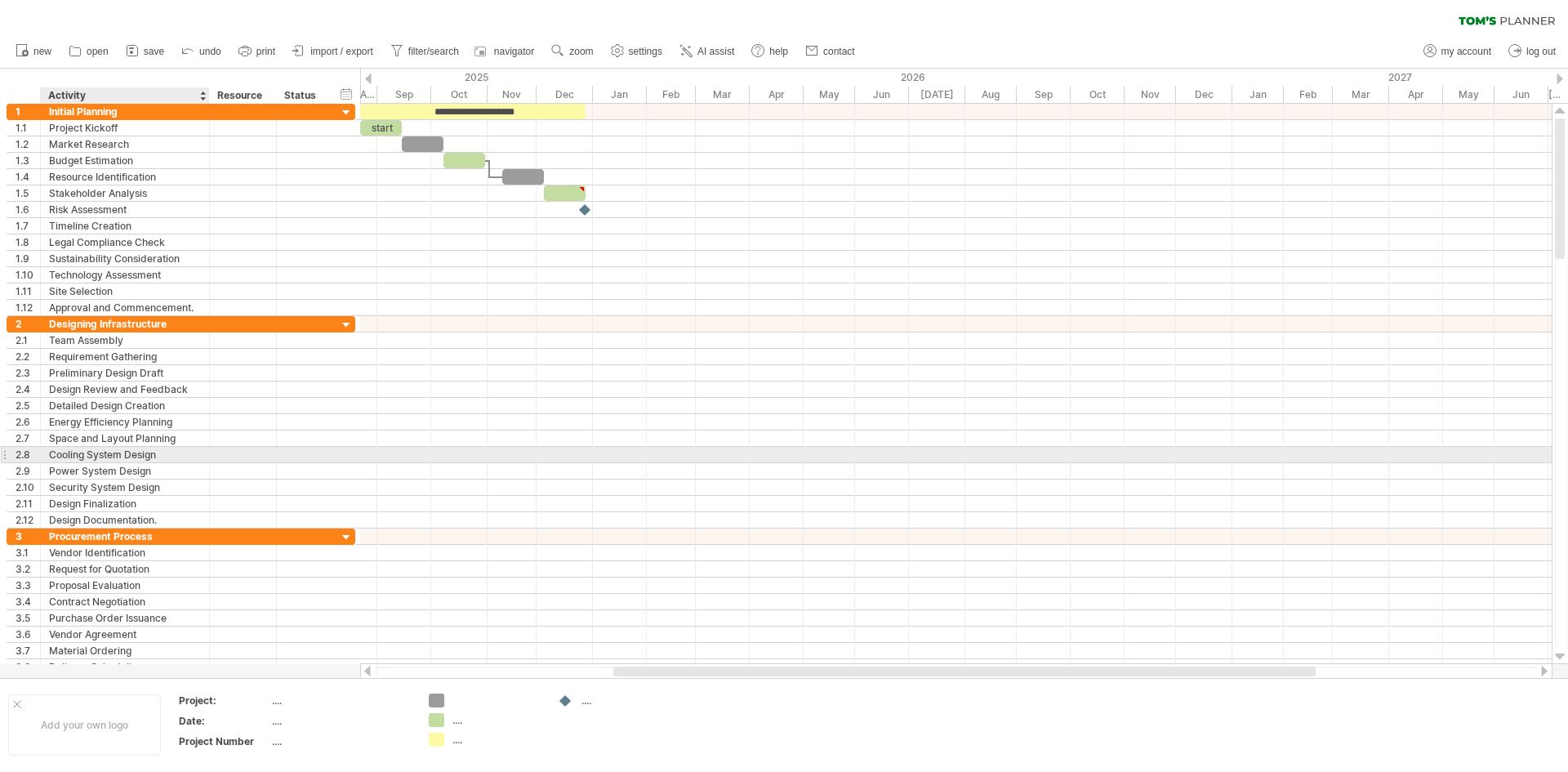
click at [199, 458] on div "Cooling System Design" at bounding box center [124, 455] width 152 height 15
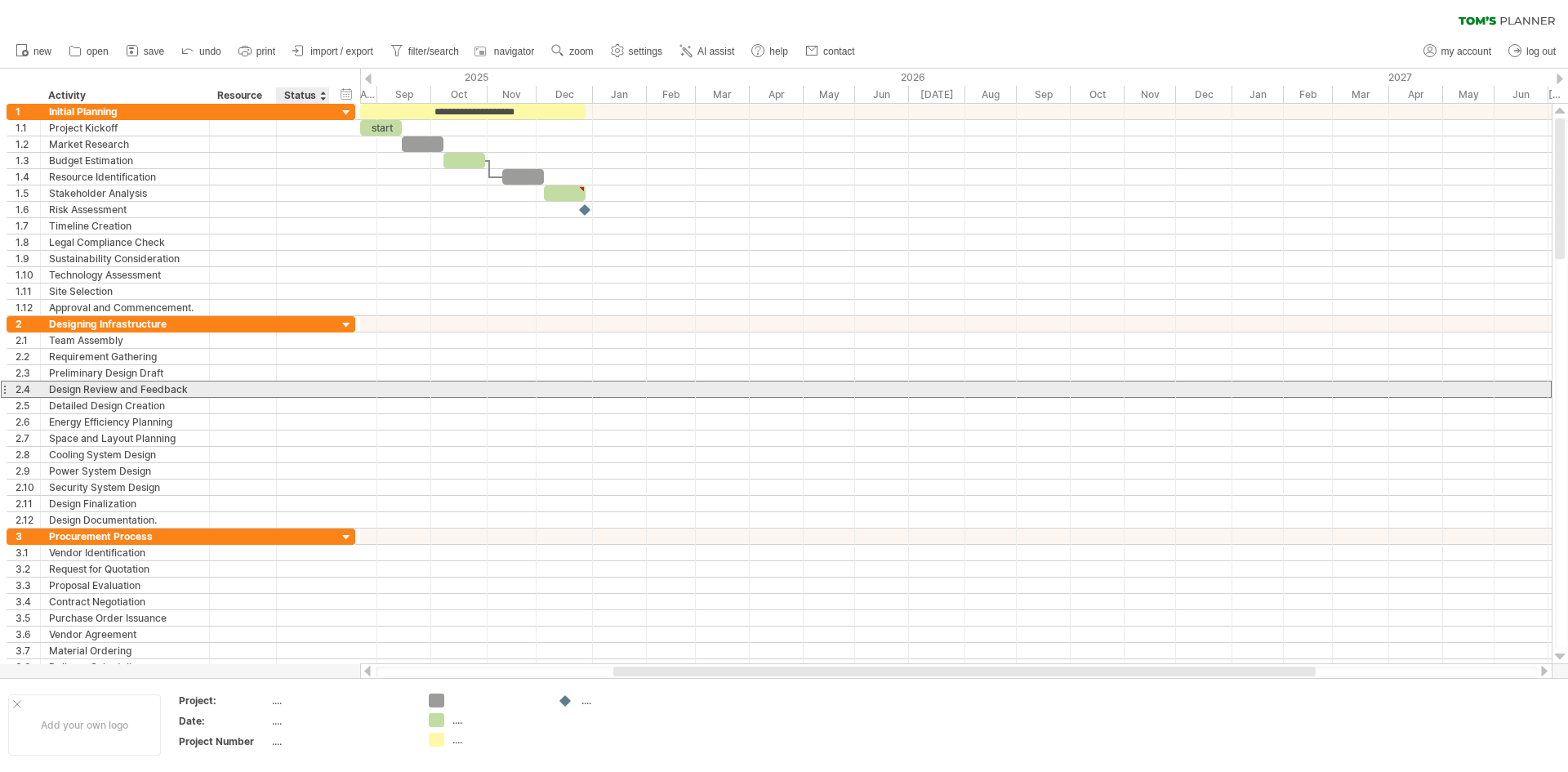
click at [317, 397] on div at bounding box center [303, 389] width 36 height 15
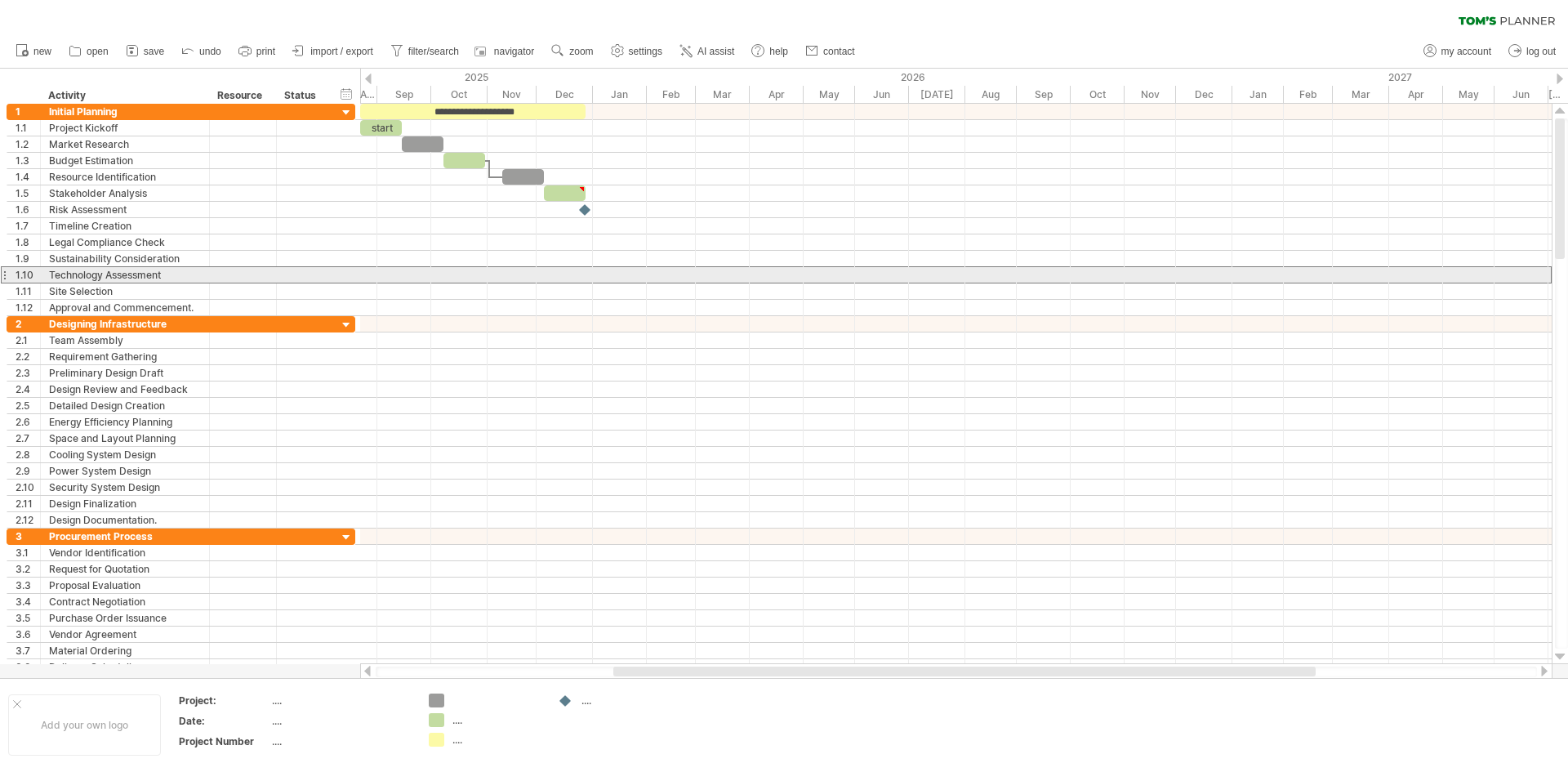
click at [3, 275] on div at bounding box center [4, 275] width 7 height 17
